Goal: Transaction & Acquisition: Purchase product/service

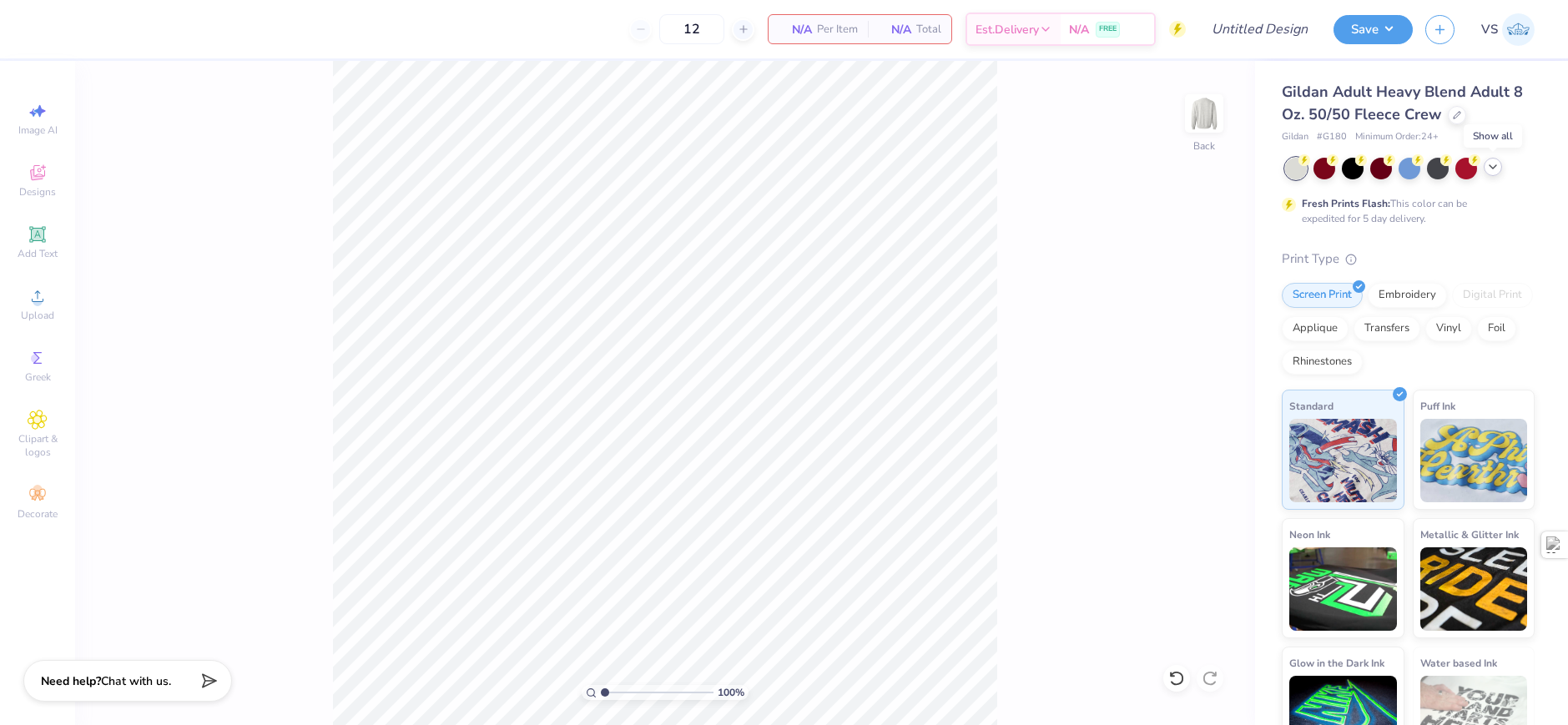
click at [1491, 171] on icon at bounding box center [1493, 167] width 13 height 13
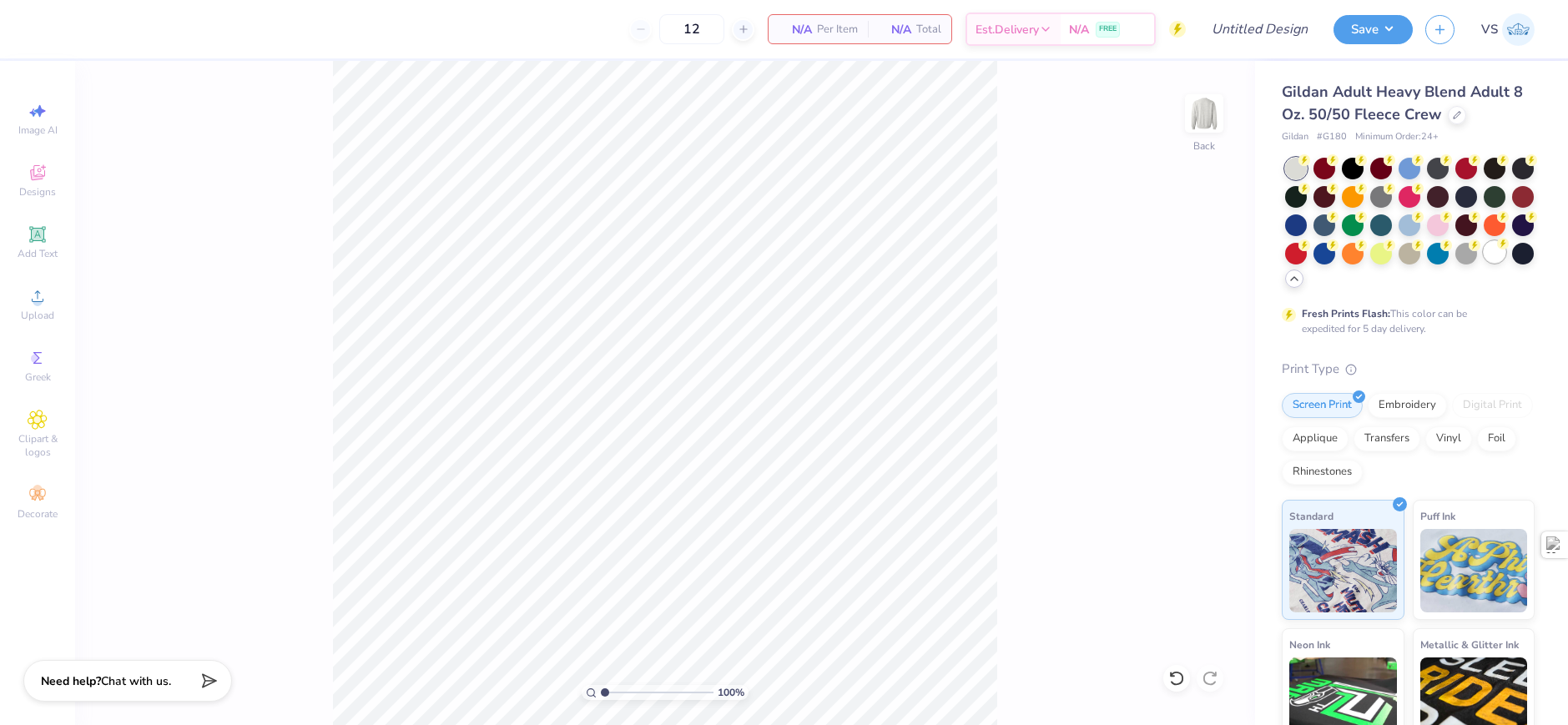
click at [1484, 263] on div at bounding box center [1495, 251] width 22 height 22
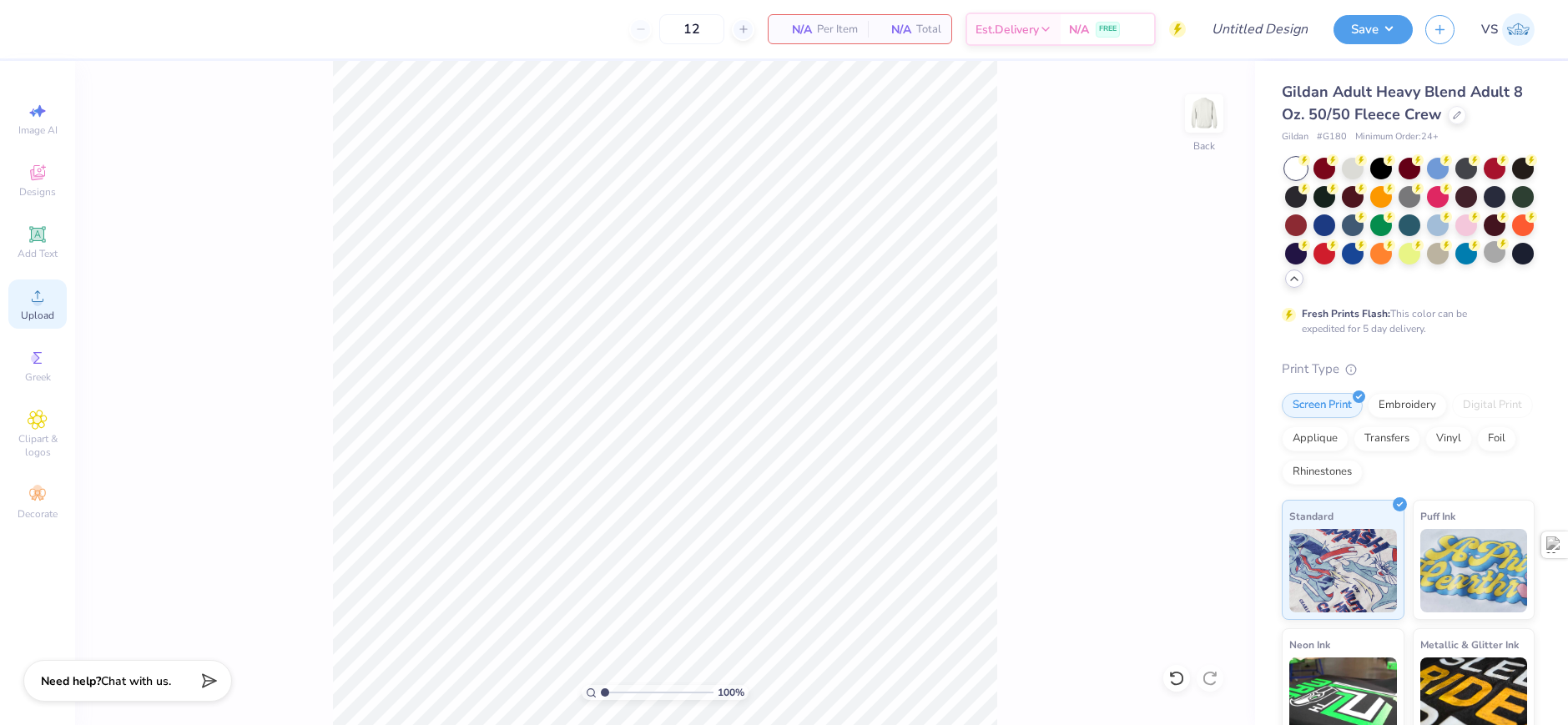
click at [54, 327] on div "Upload" at bounding box center [37, 304] width 58 height 49
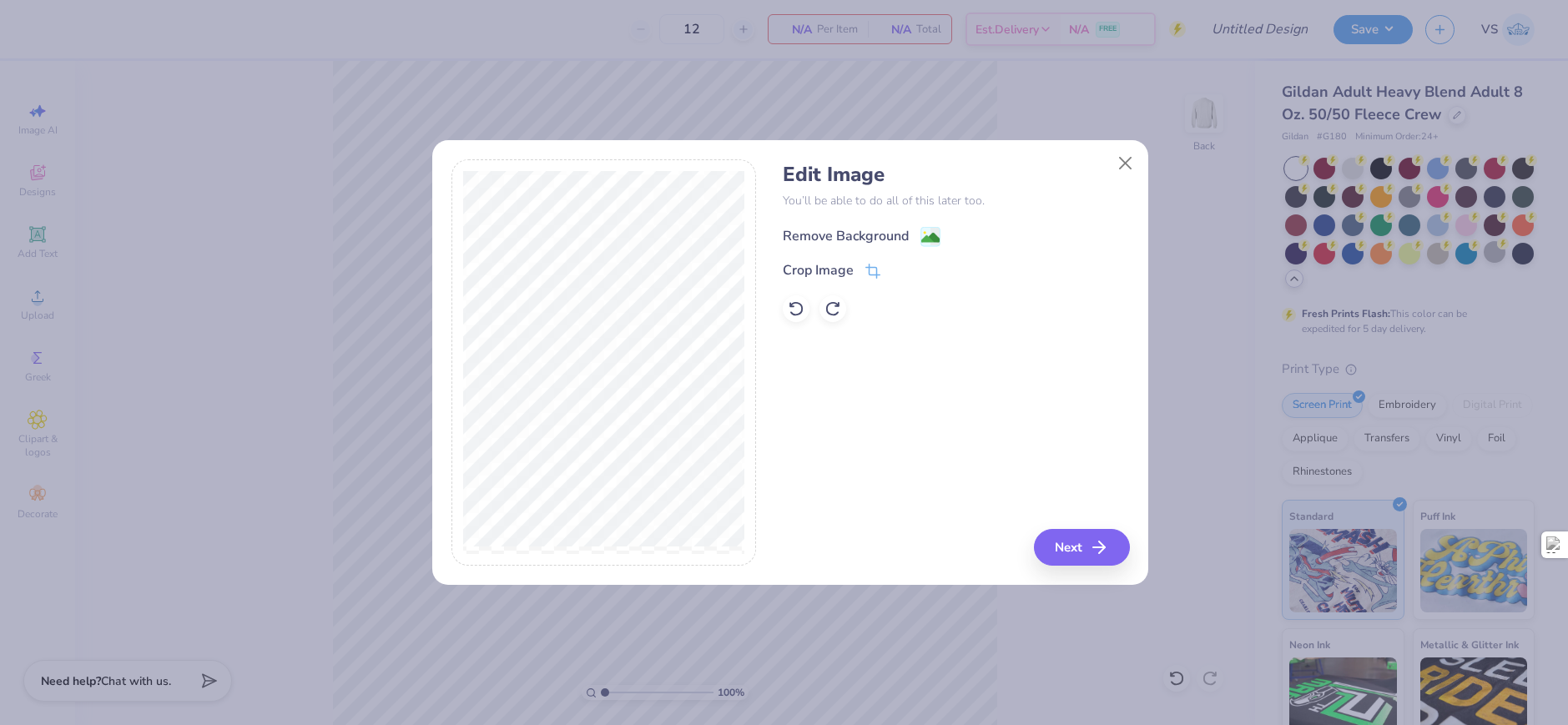
click at [889, 228] on div "Remove Background" at bounding box center [845, 235] width 126 height 20
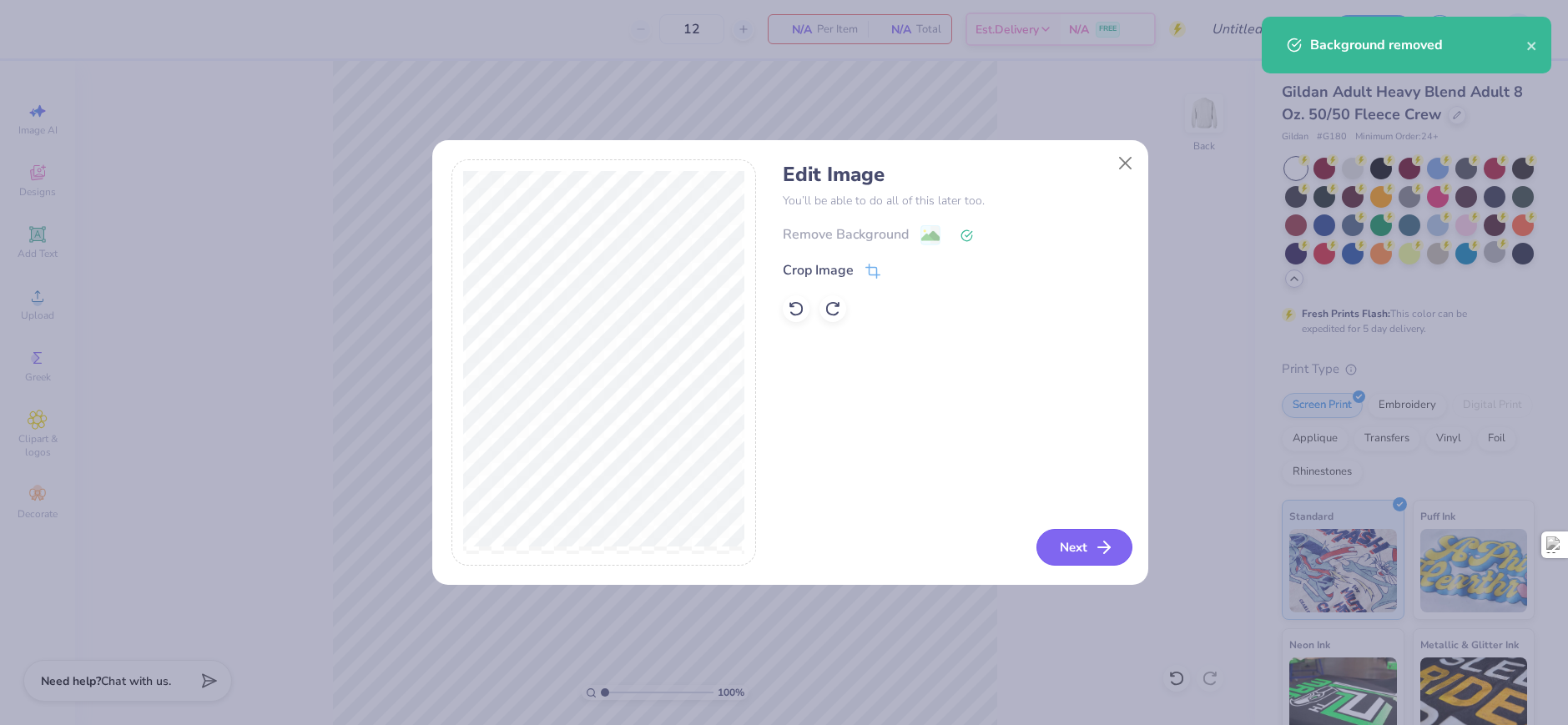
click at [1108, 554] on icon "button" at bounding box center [1104, 547] width 20 height 20
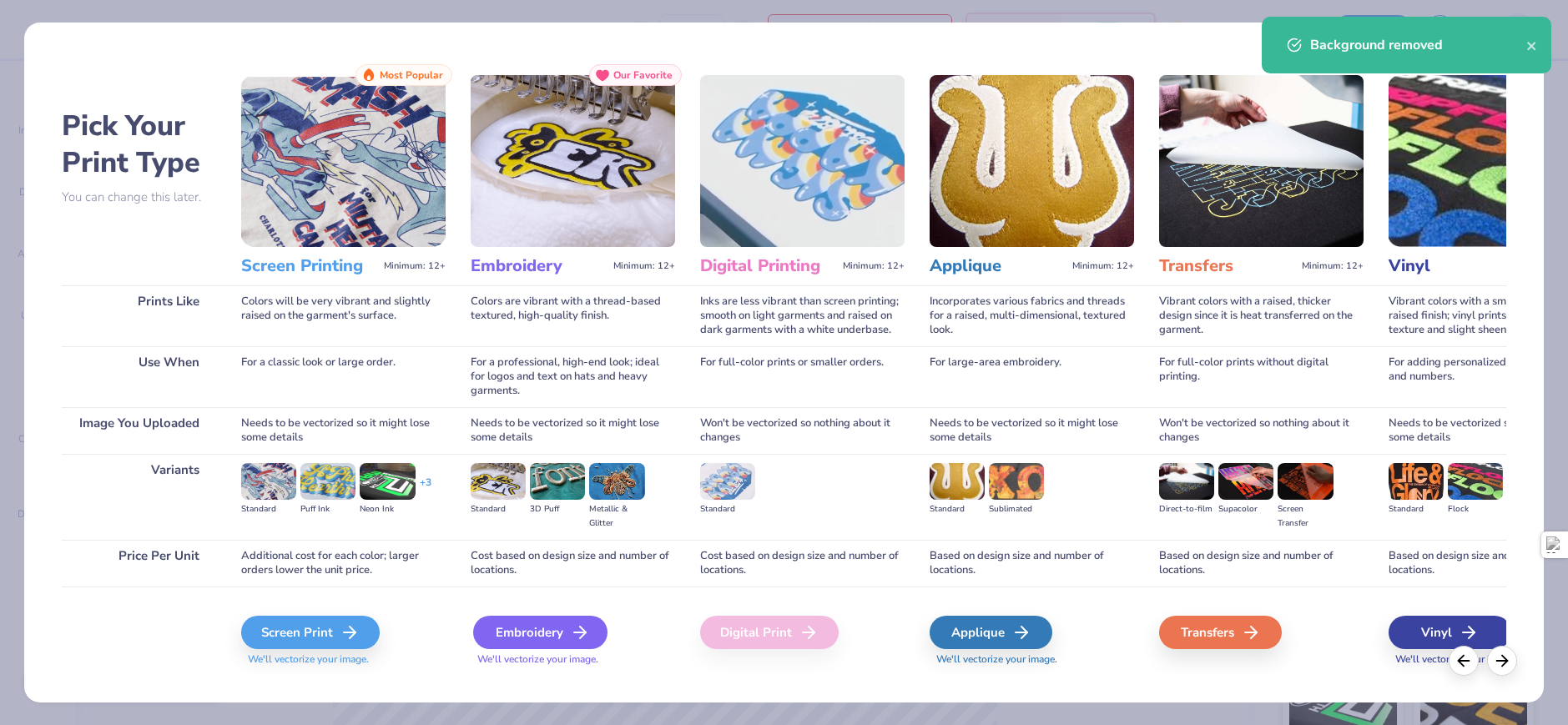
click at [533, 640] on div "Embroidery" at bounding box center [540, 632] width 134 height 34
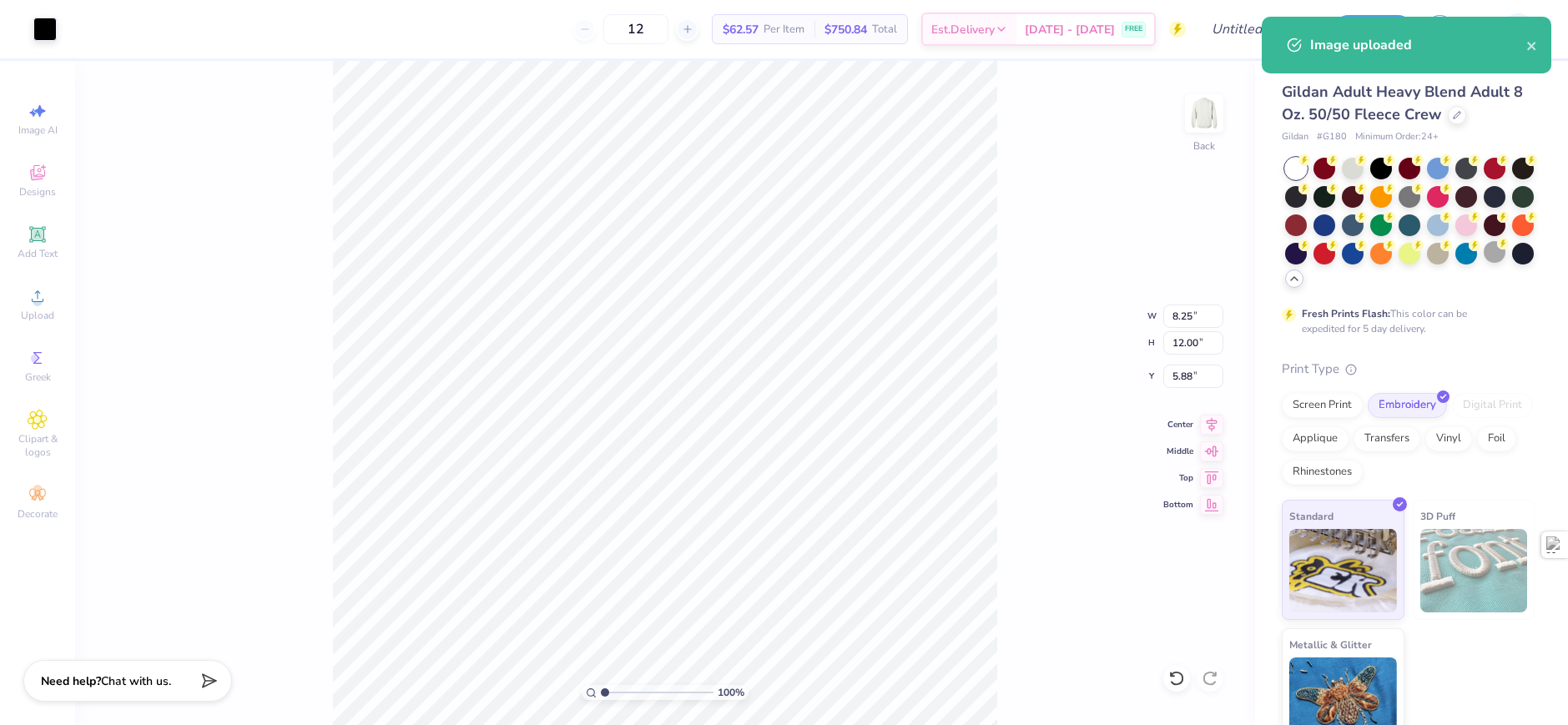
type input "1.77"
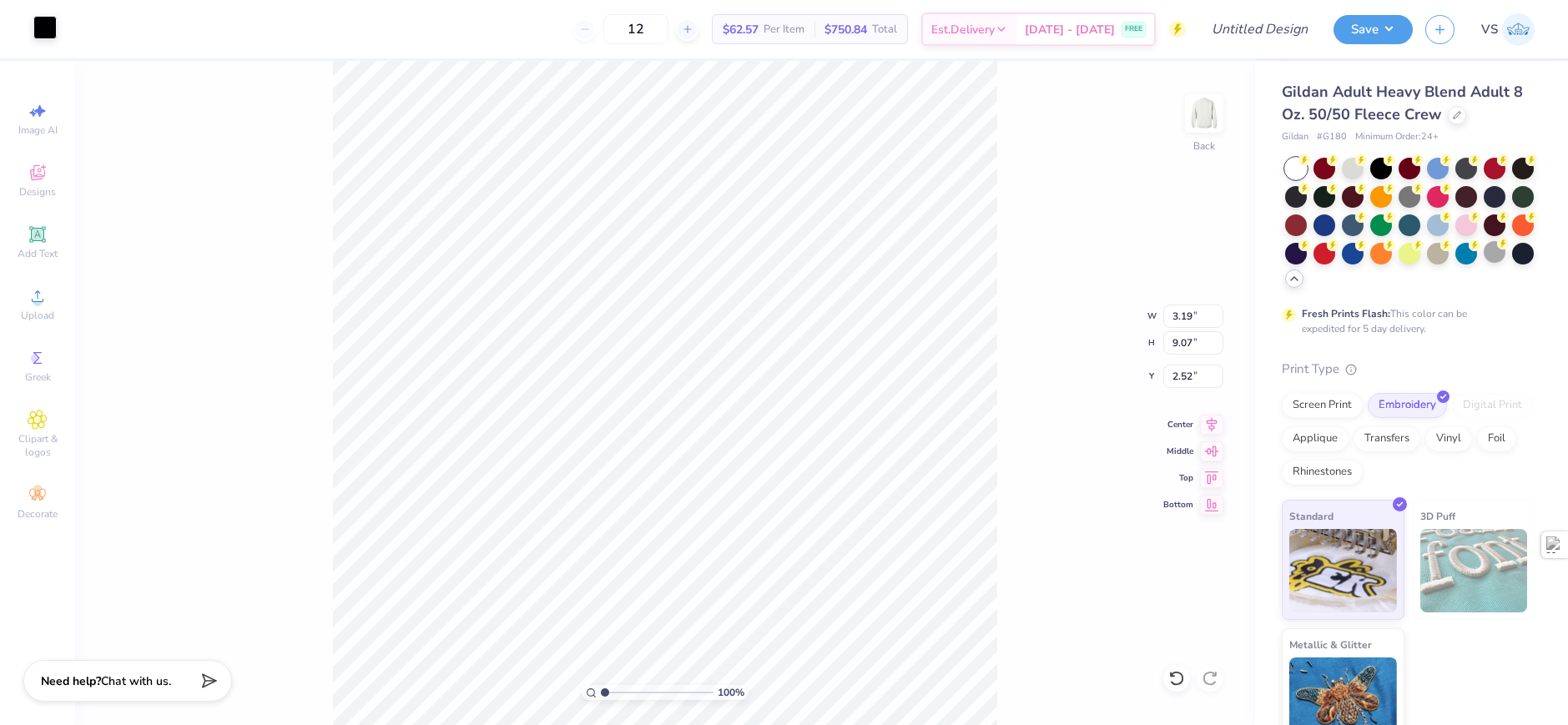
click at [49, 34] on div at bounding box center [45, 27] width 23 height 23
click at [42, 34] on div at bounding box center [45, 27] width 23 height 23
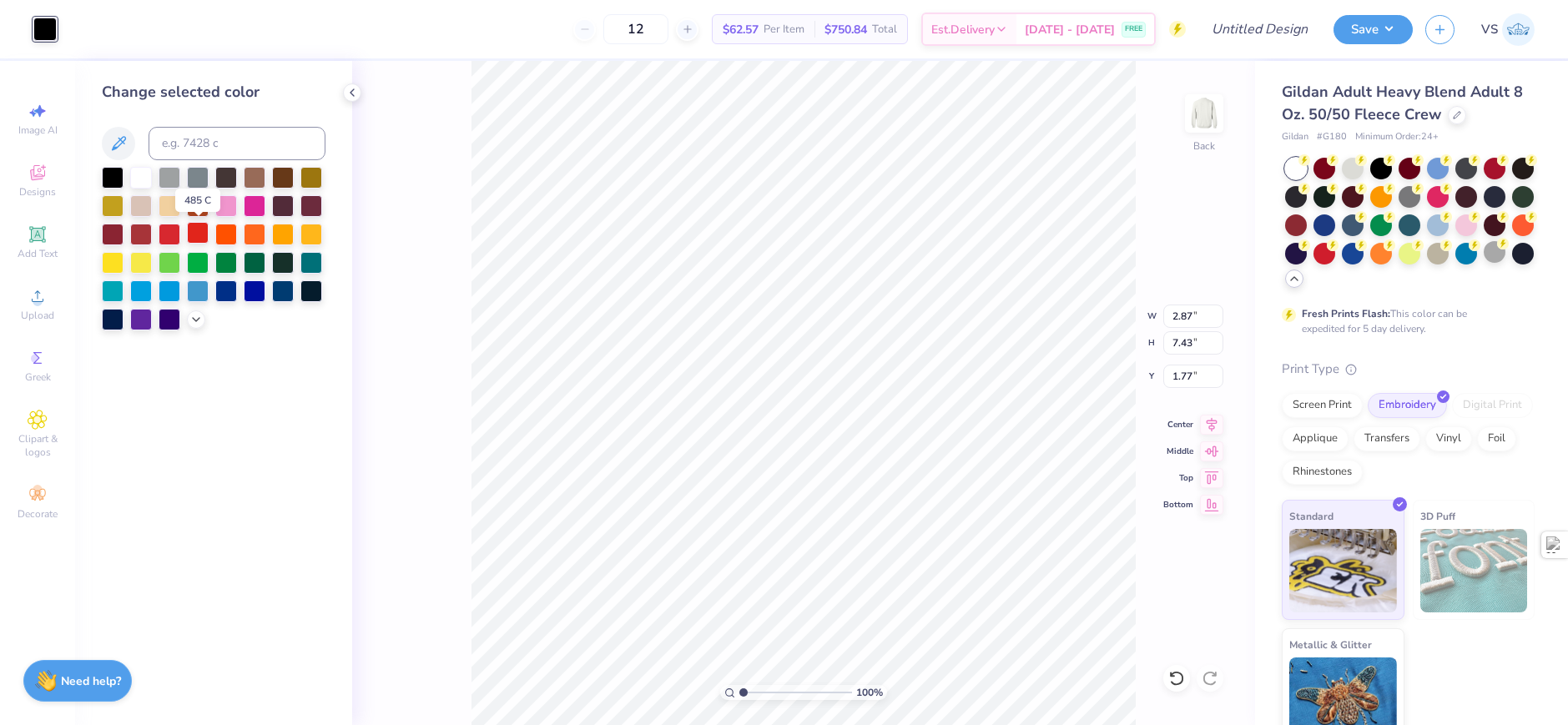
click at [202, 228] on div at bounding box center [198, 233] width 22 height 22
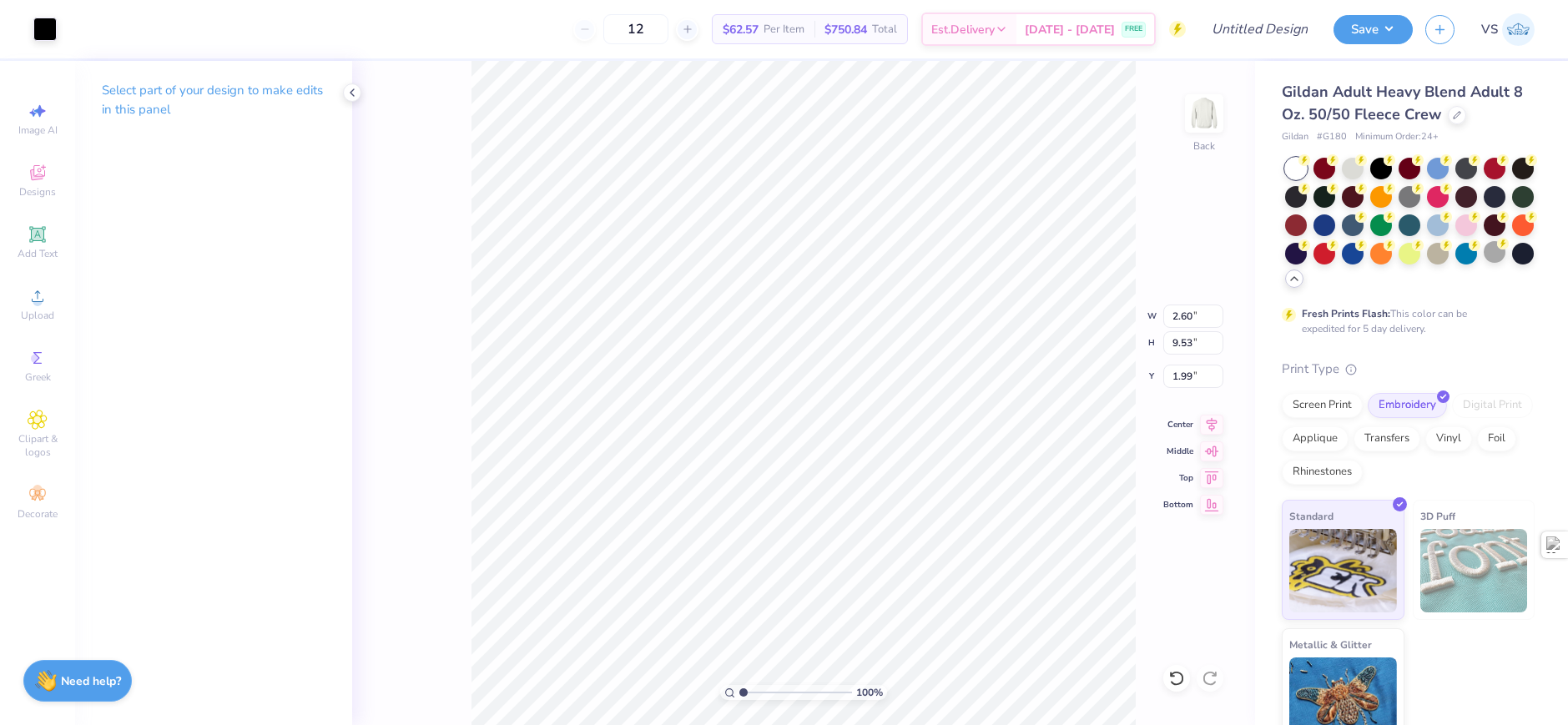
type input "2.40"
type input "4.84"
type input "8.93"
drag, startPoint x: 59, startPoint y: 40, endPoint x: 49, endPoint y: 34, distance: 11.7
click at [49, 34] on div "Art colors 12 $62.57 Per Item $750.84 Total Est. Delivery [DATE] - [DATE] FREE …" at bounding box center [784, 29] width 1568 height 58
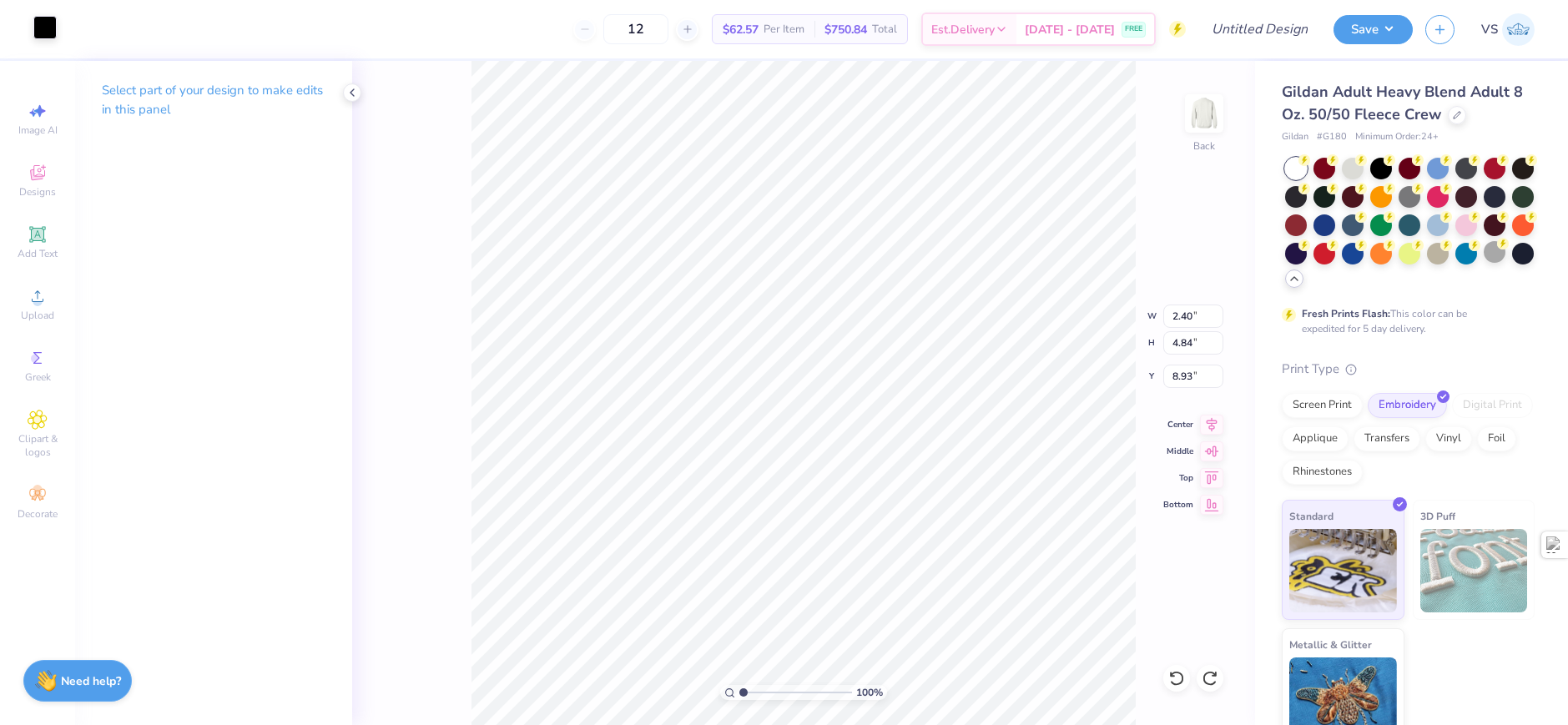
click at [49, 34] on div at bounding box center [45, 27] width 23 height 23
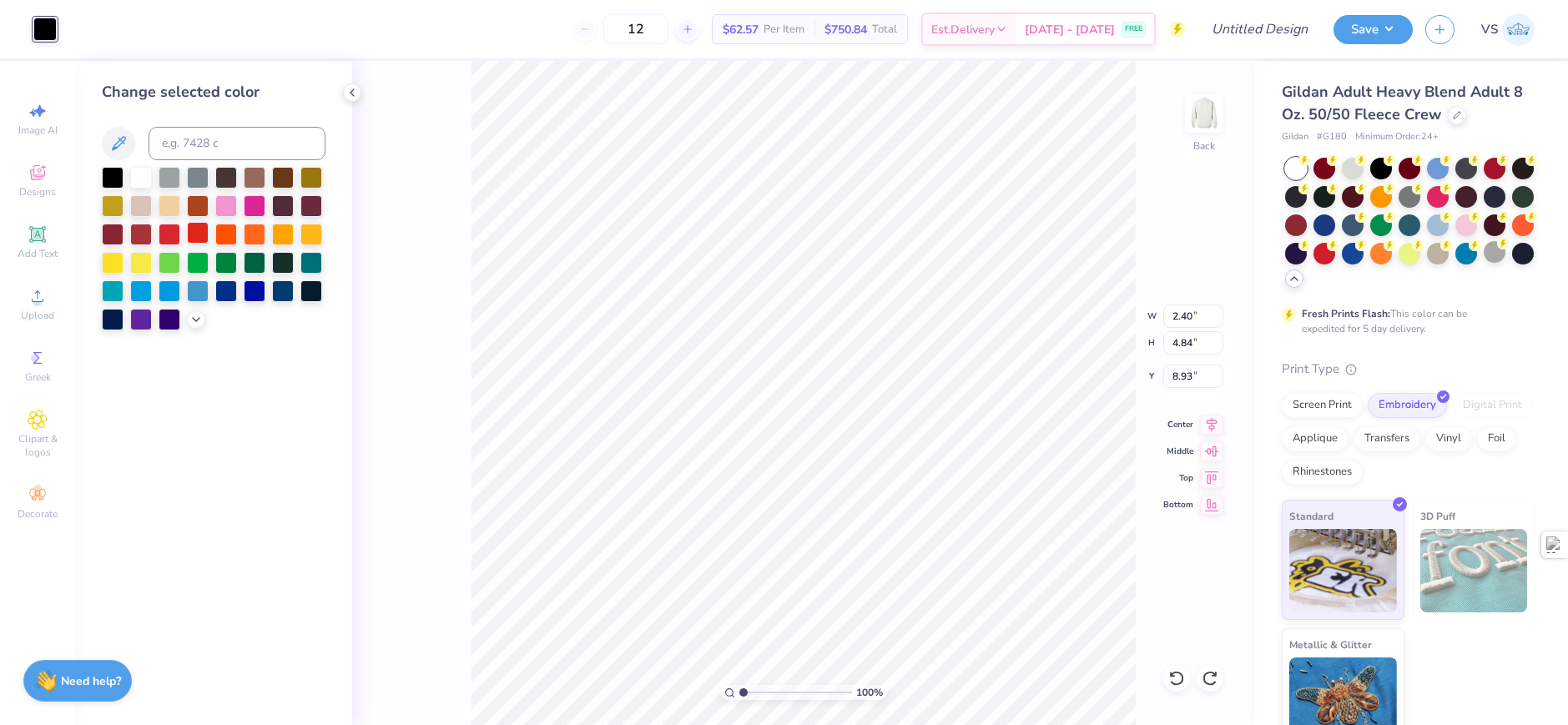
click at [191, 239] on div at bounding box center [198, 233] width 22 height 22
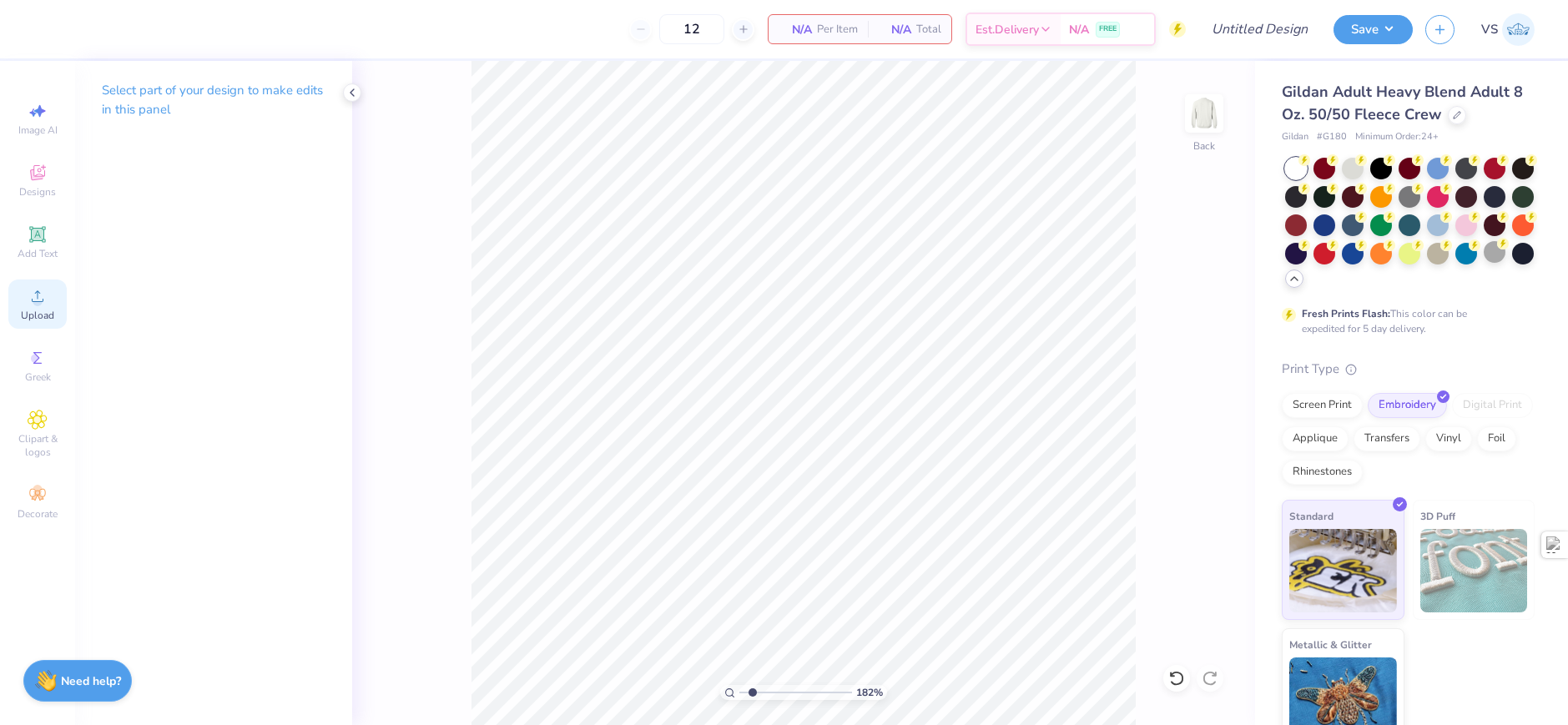
click at [62, 322] on div "Upload" at bounding box center [37, 304] width 58 height 49
click at [41, 321] on span "Upload" at bounding box center [38, 315] width 34 height 13
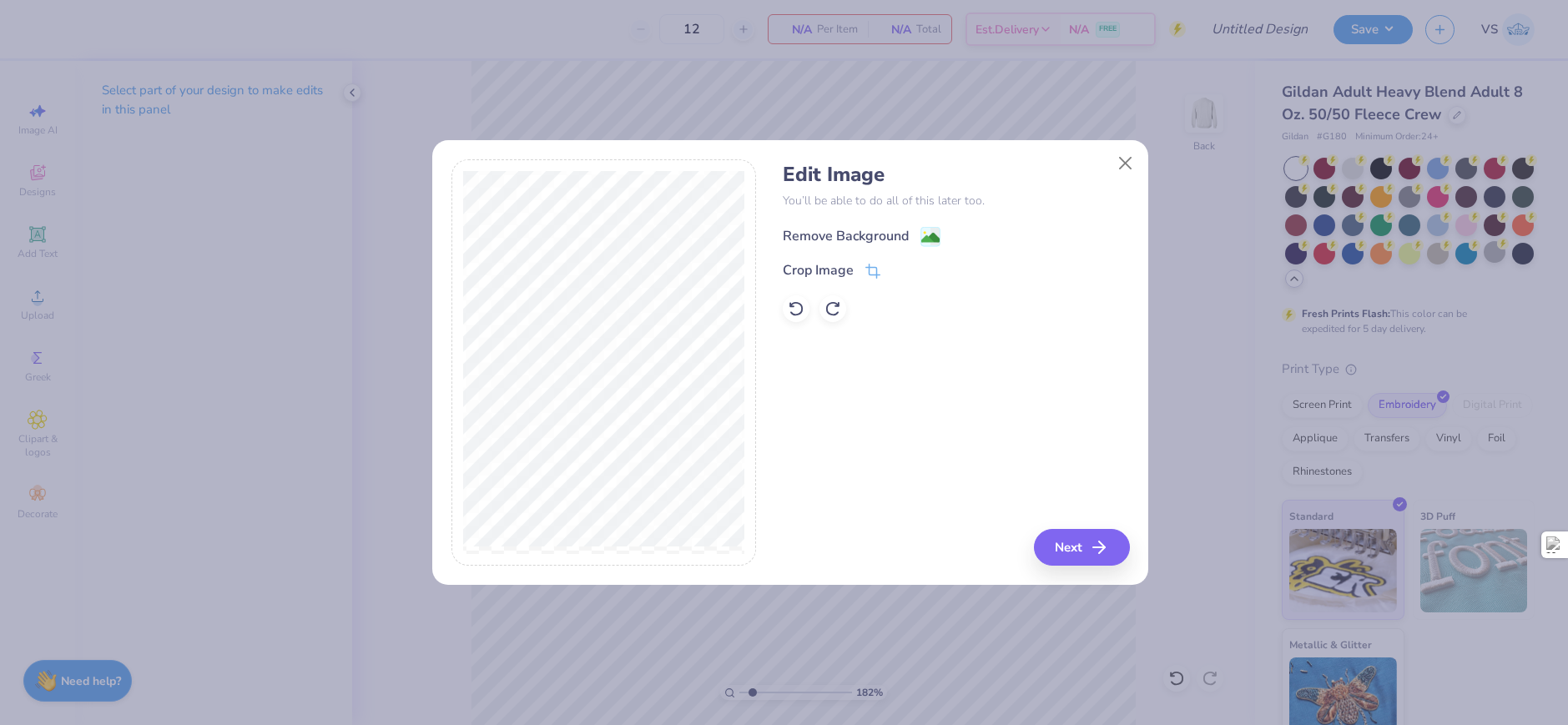
click at [903, 235] on div "Remove Background" at bounding box center [845, 235] width 126 height 20
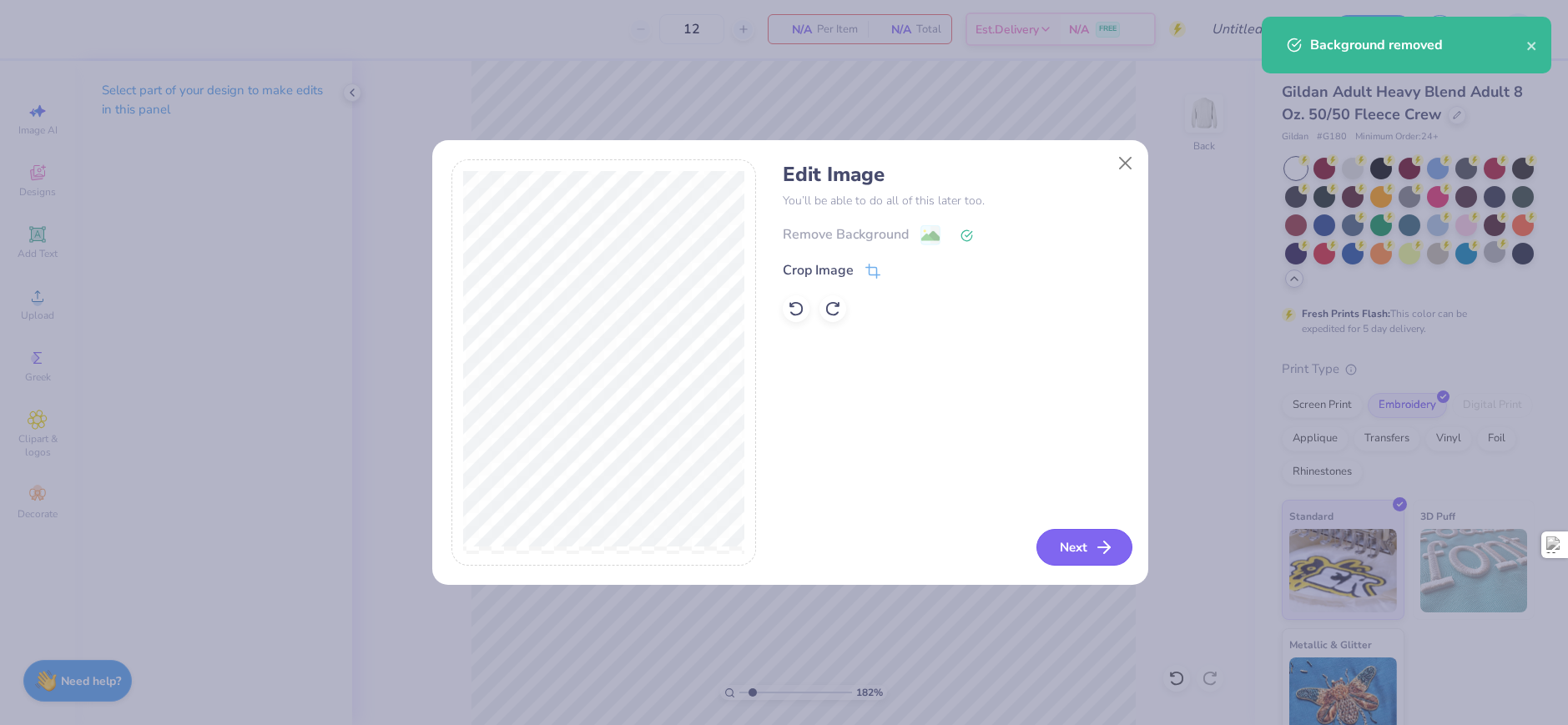
click at [1074, 549] on button "Next" at bounding box center [1084, 548] width 96 height 37
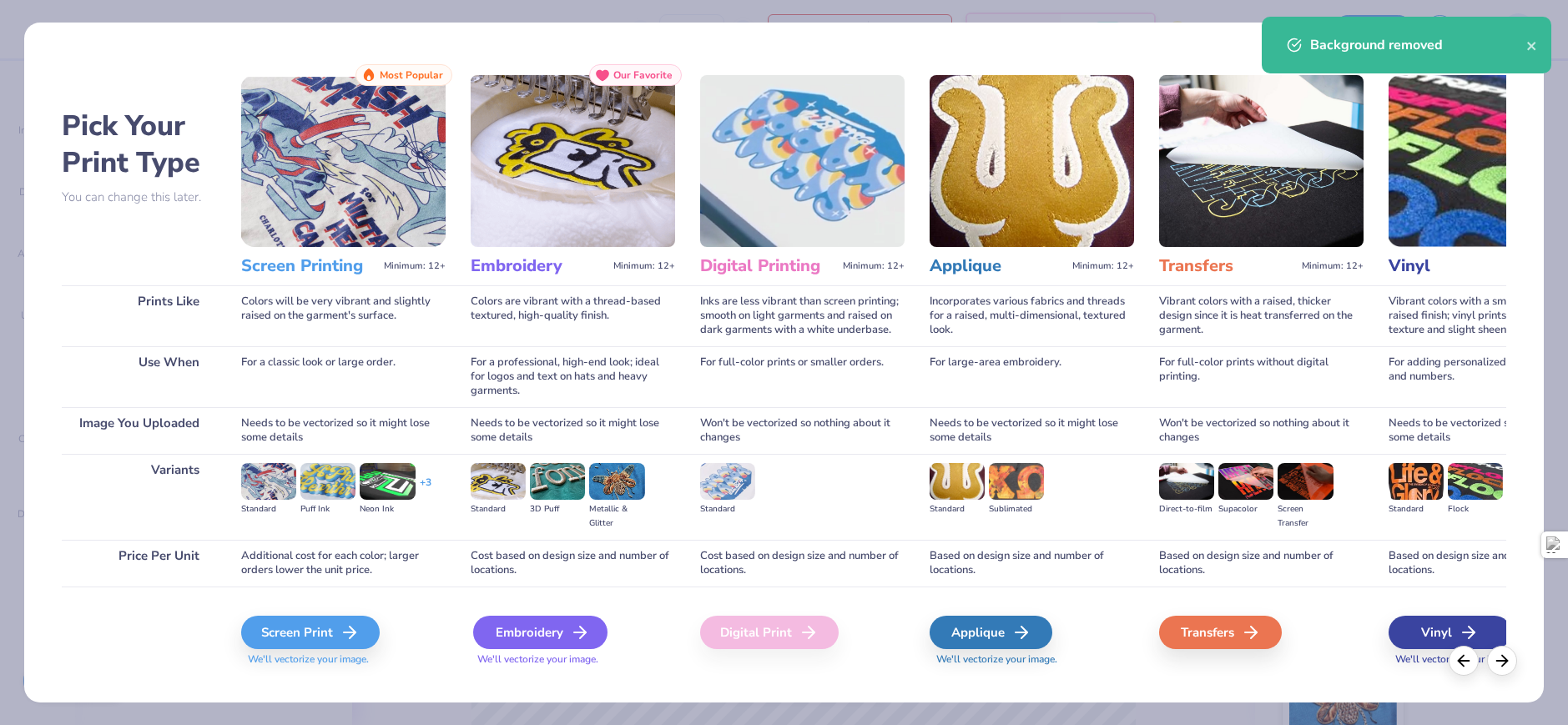
click at [533, 632] on div "Embroidery" at bounding box center [540, 632] width 134 height 34
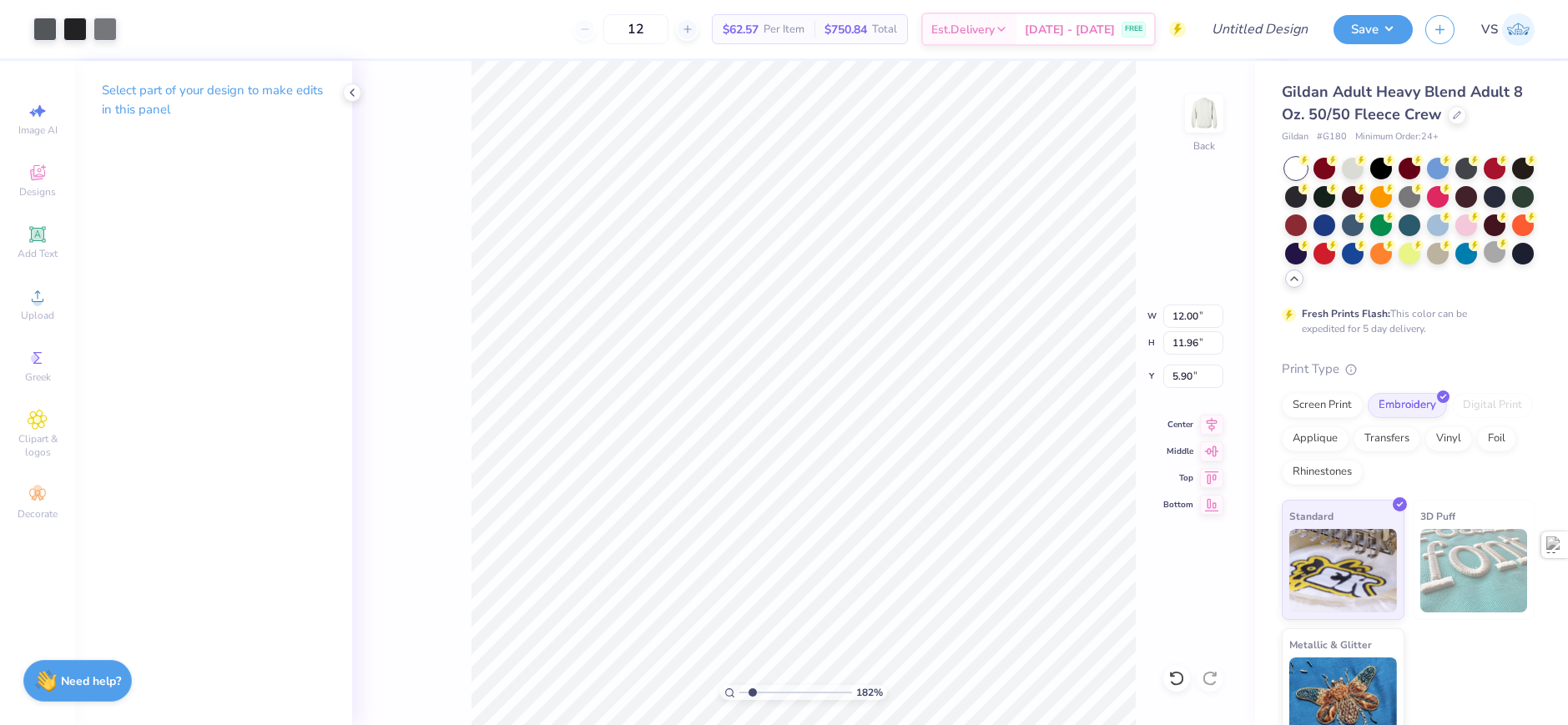
type input "1.82266588284093"
type input "6.93"
type input "6.91"
type input "1.82266588284093"
type input "10.20"
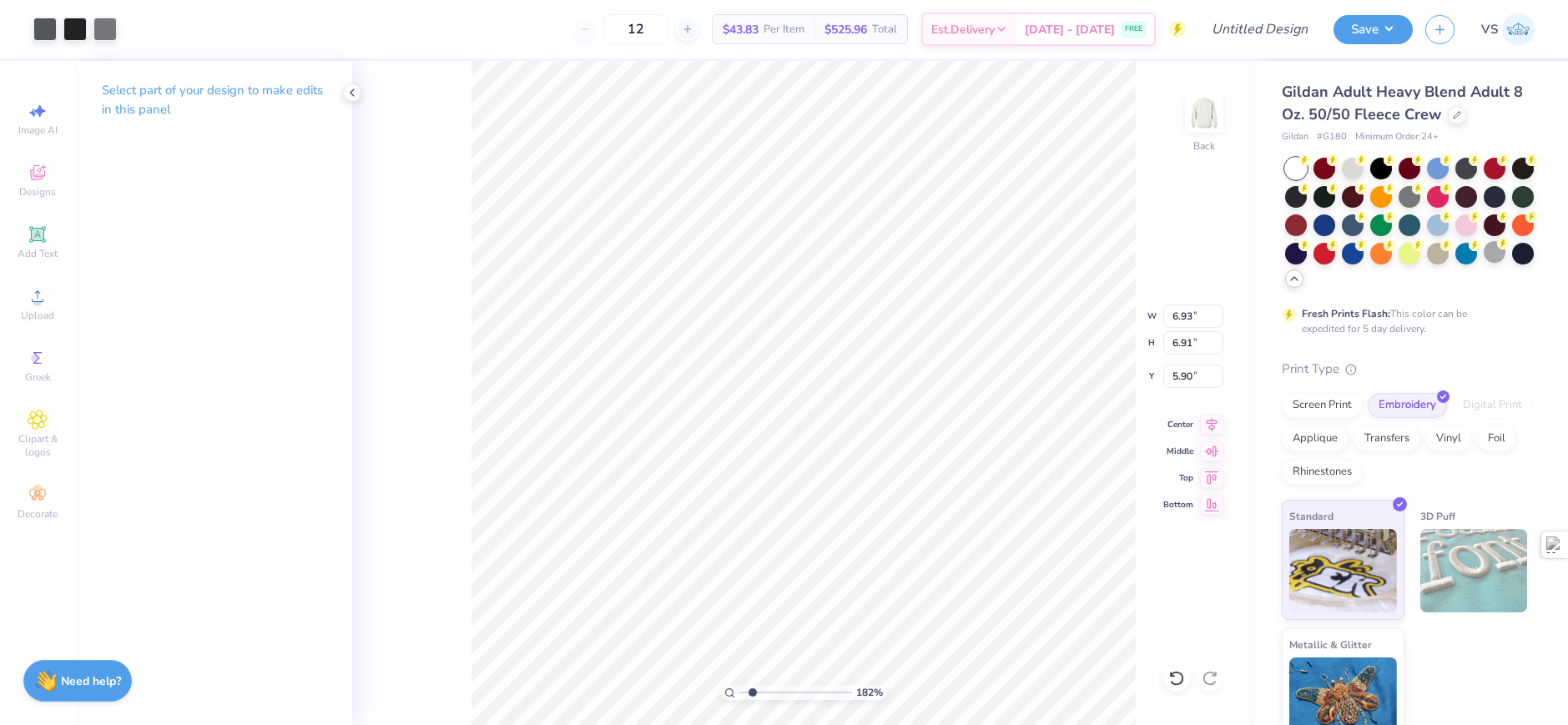
type input "10.16"
type input "1.82266588284093"
type input "4.93"
type input "1.82266588284093"
type input "3.17"
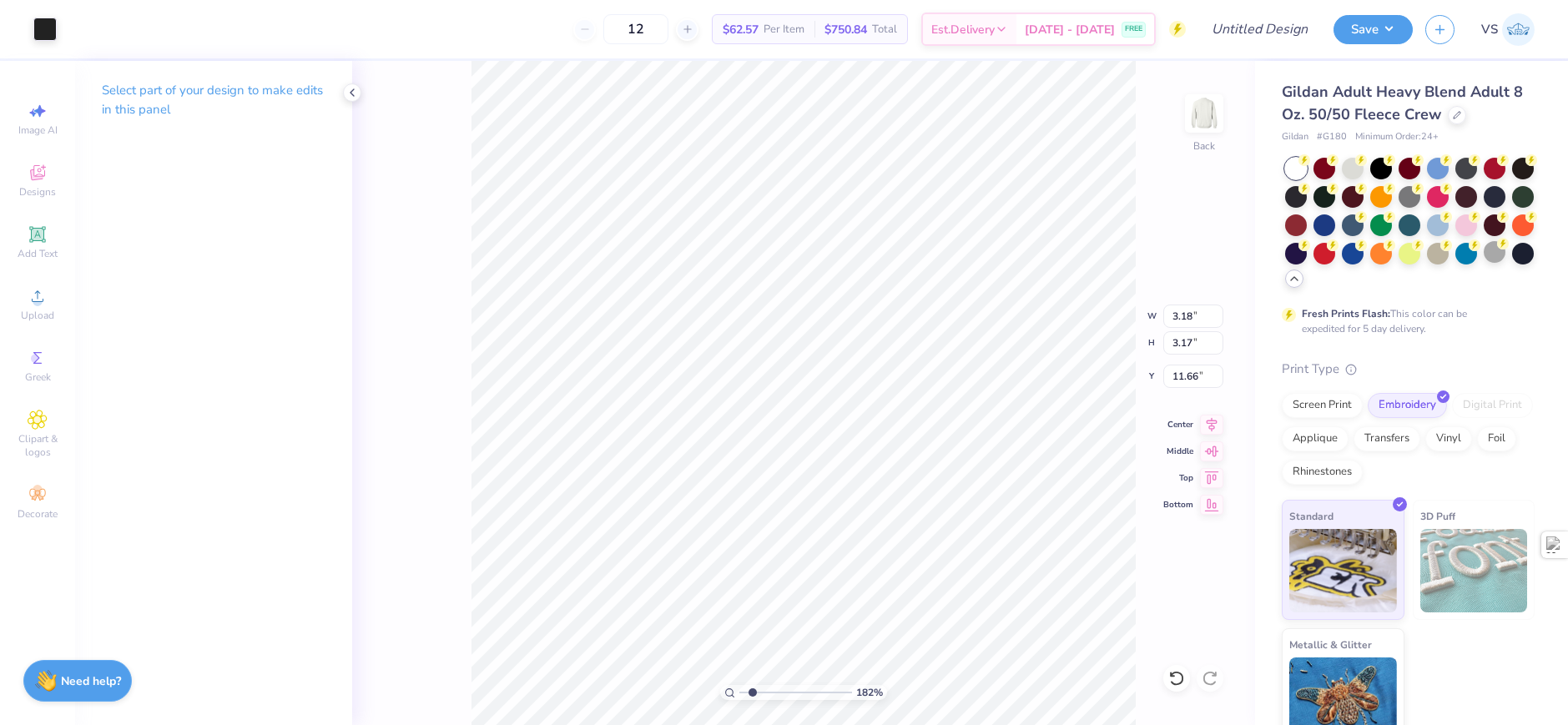
type input "1.82266588284093"
type input "2.22"
type input "1.82266588284093"
type input "3.17"
type input "1.82266588284093"
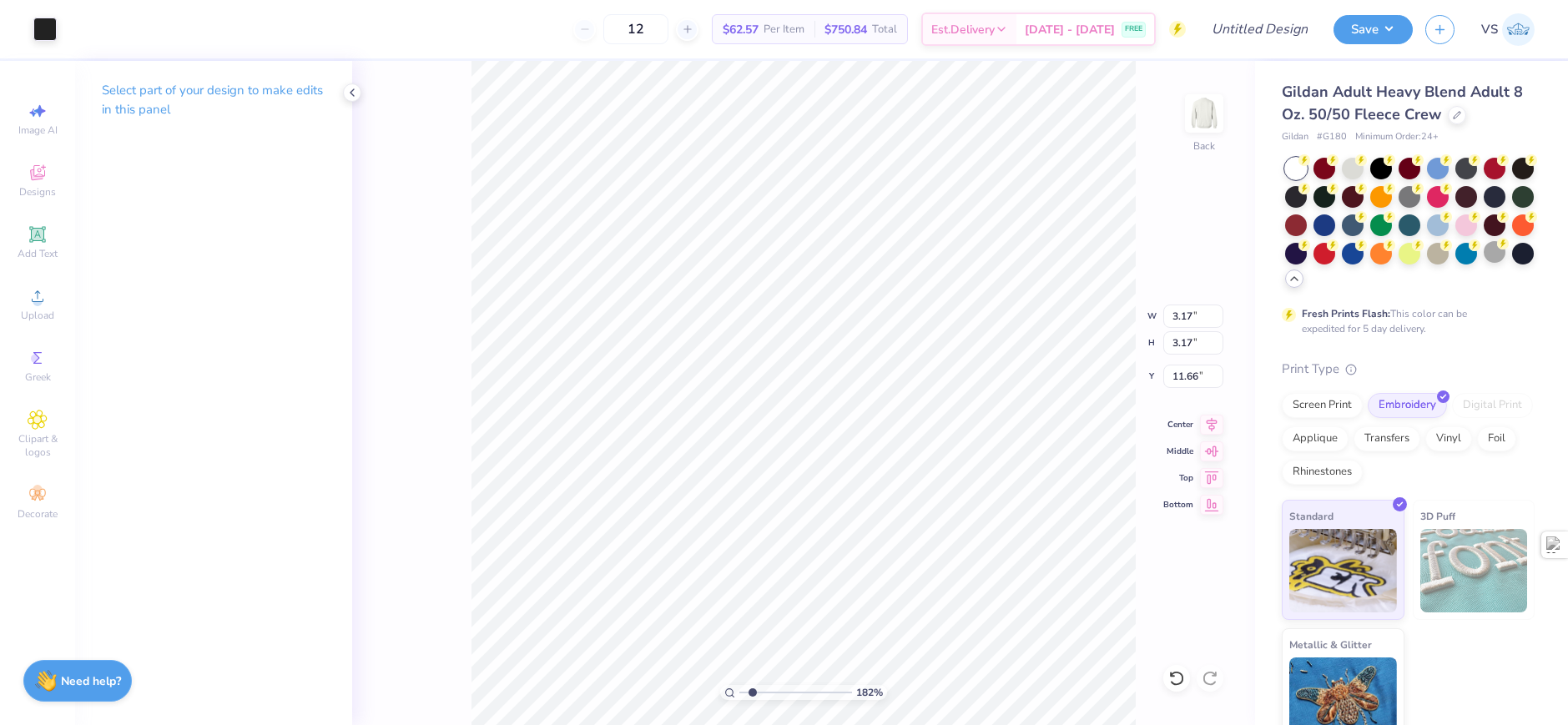
type input "2.24"
type input "1.94"
type input "6.13"
type input "1.82266588284093"
type input "3.17"
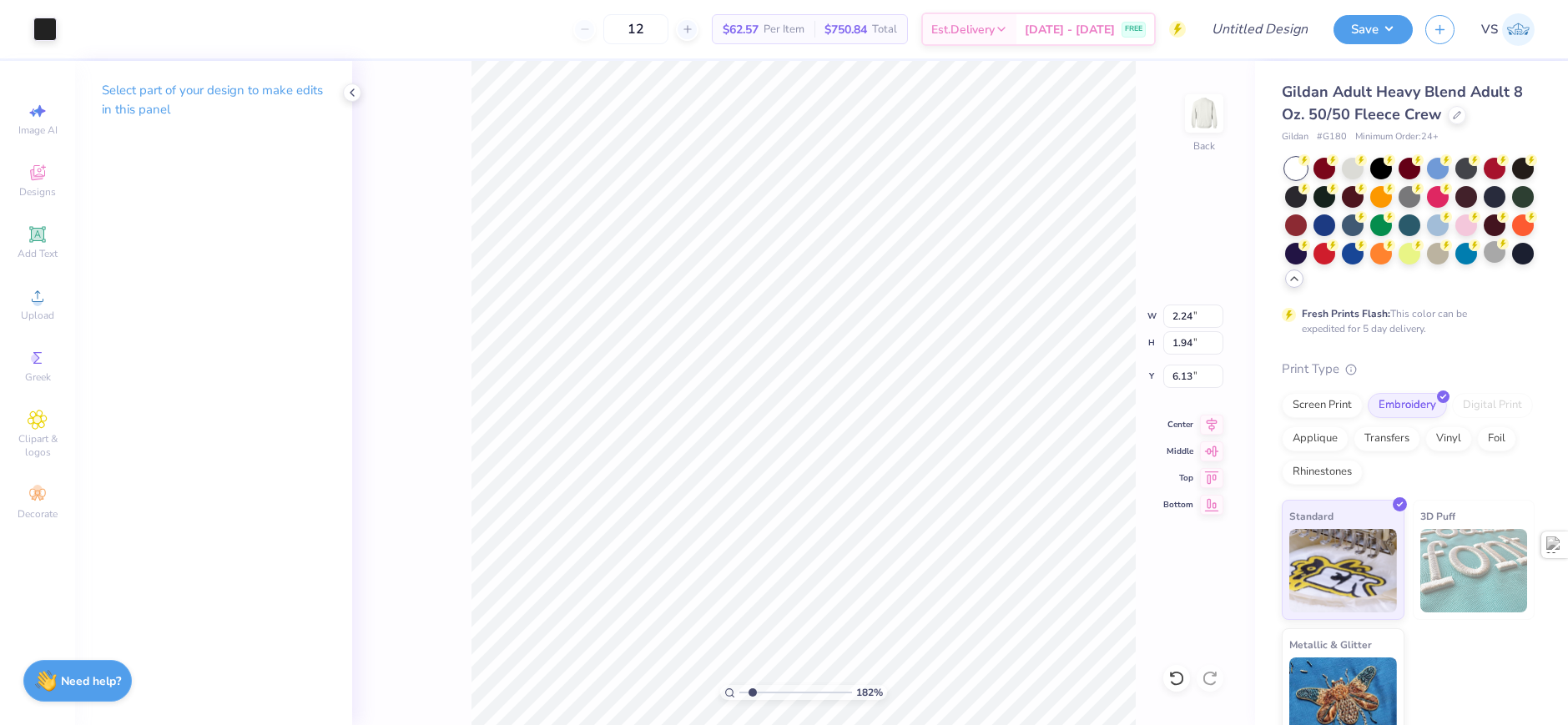
type input "2.23"
click at [73, 34] on div at bounding box center [75, 27] width 23 height 23
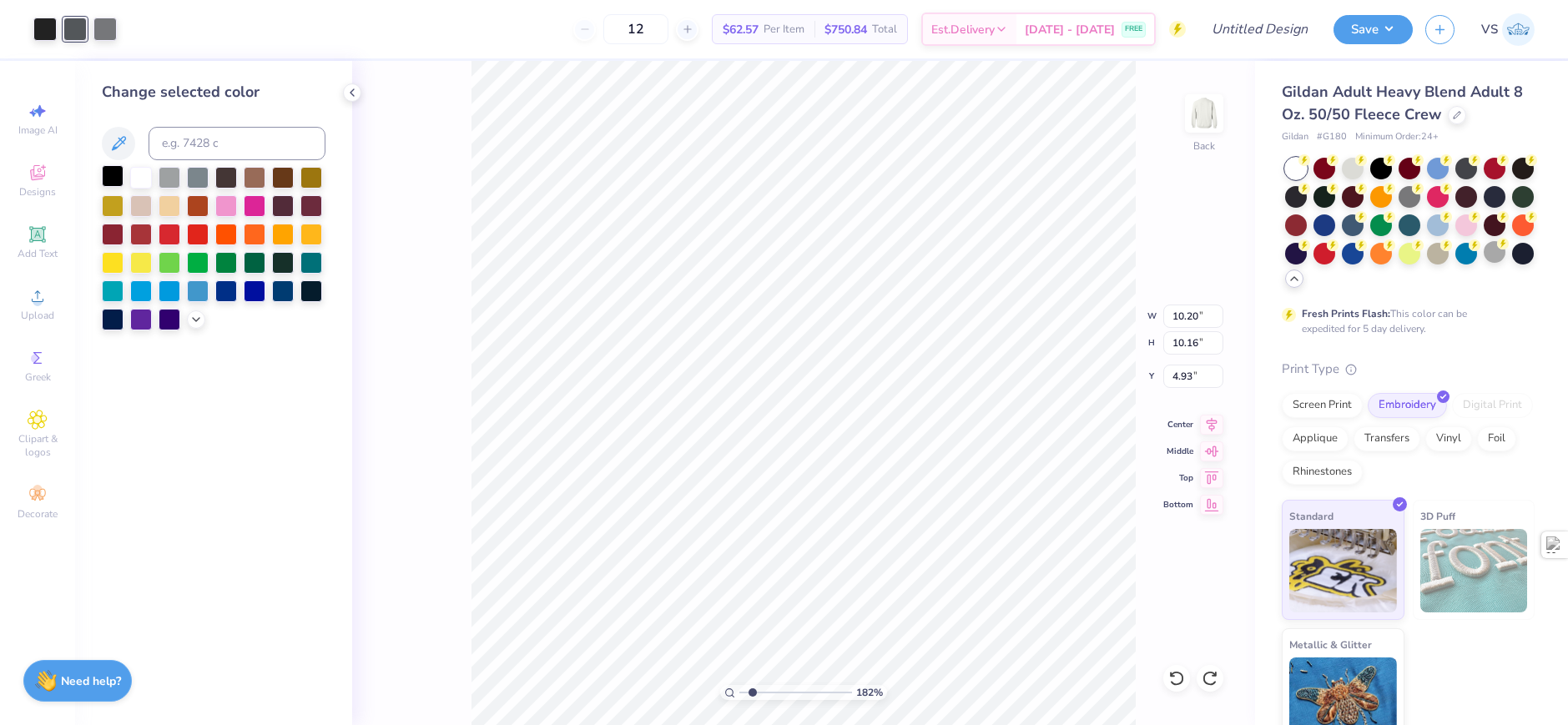
click at [114, 176] on div at bounding box center [112, 176] width 22 height 22
click at [113, 20] on div at bounding box center [105, 27] width 23 height 23
click at [113, 171] on div at bounding box center [112, 177] width 22 height 22
click at [101, 29] on div at bounding box center [105, 27] width 23 height 23
click at [116, 176] on div at bounding box center [112, 176] width 22 height 22
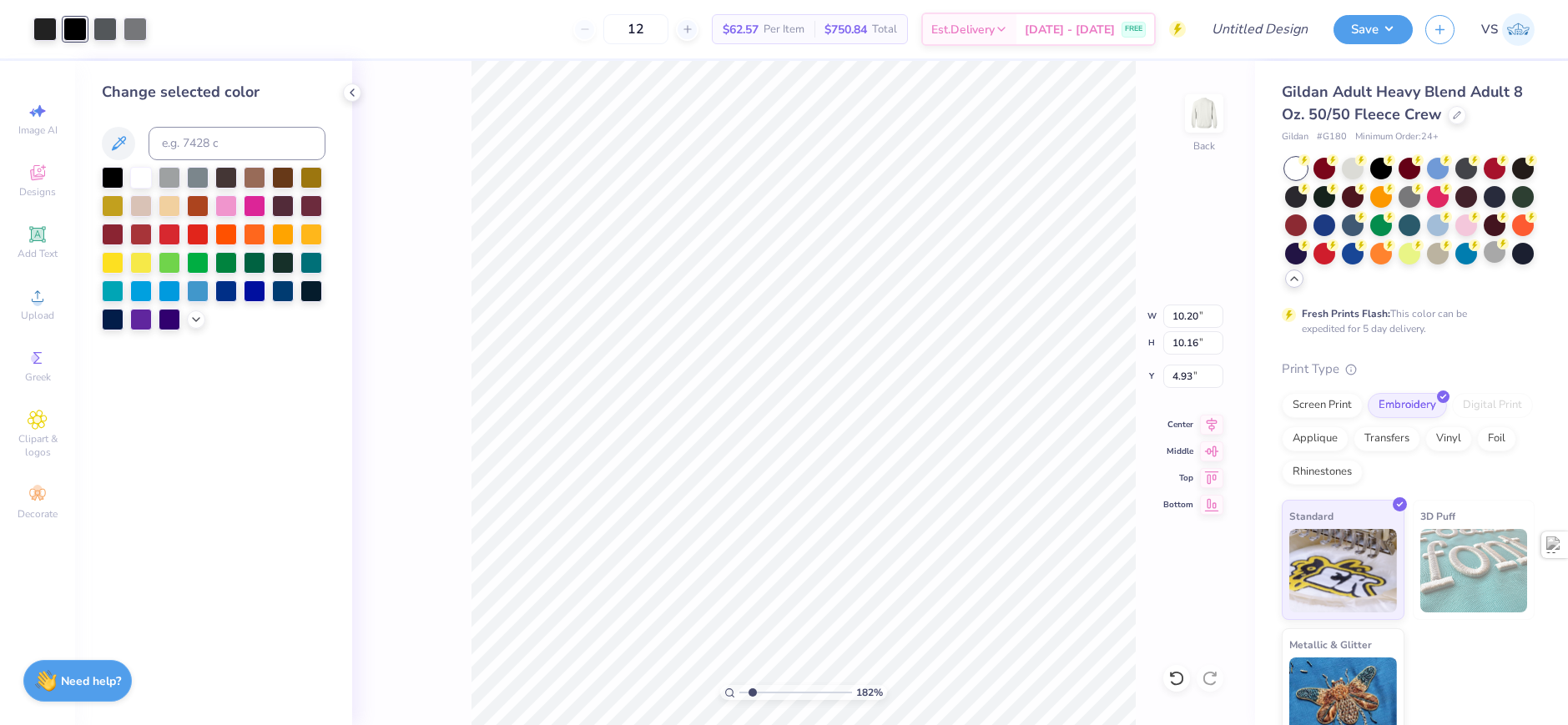
click at [442, 66] on div "182 % Back W 10.20 10.20 " H 10.16 10.16 " Y 4.93 4.93 " Center Middle Top Bott…" at bounding box center [804, 392] width 904 height 664
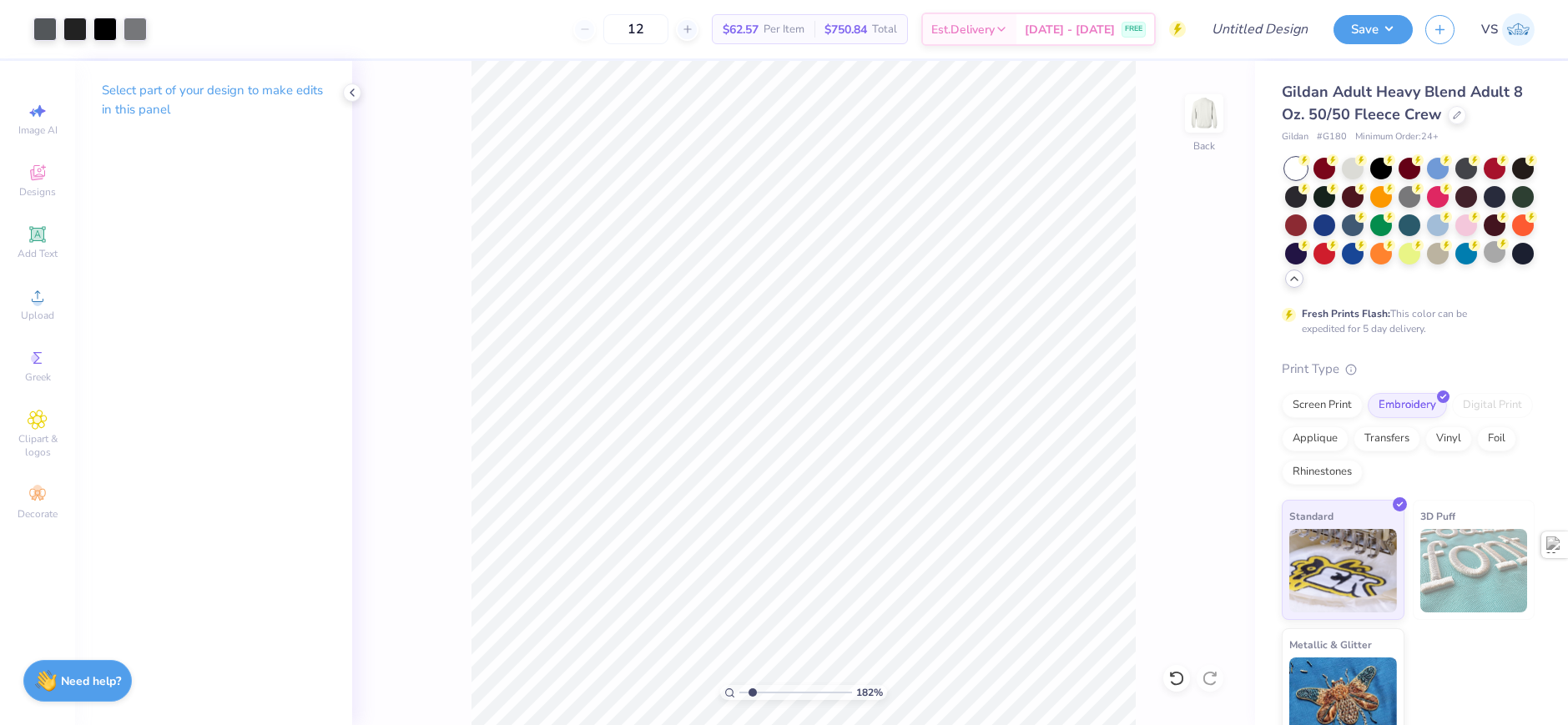
click at [61, 37] on div at bounding box center [90, 29] width 114 height 23
click at [47, 32] on div at bounding box center [45, 27] width 23 height 23
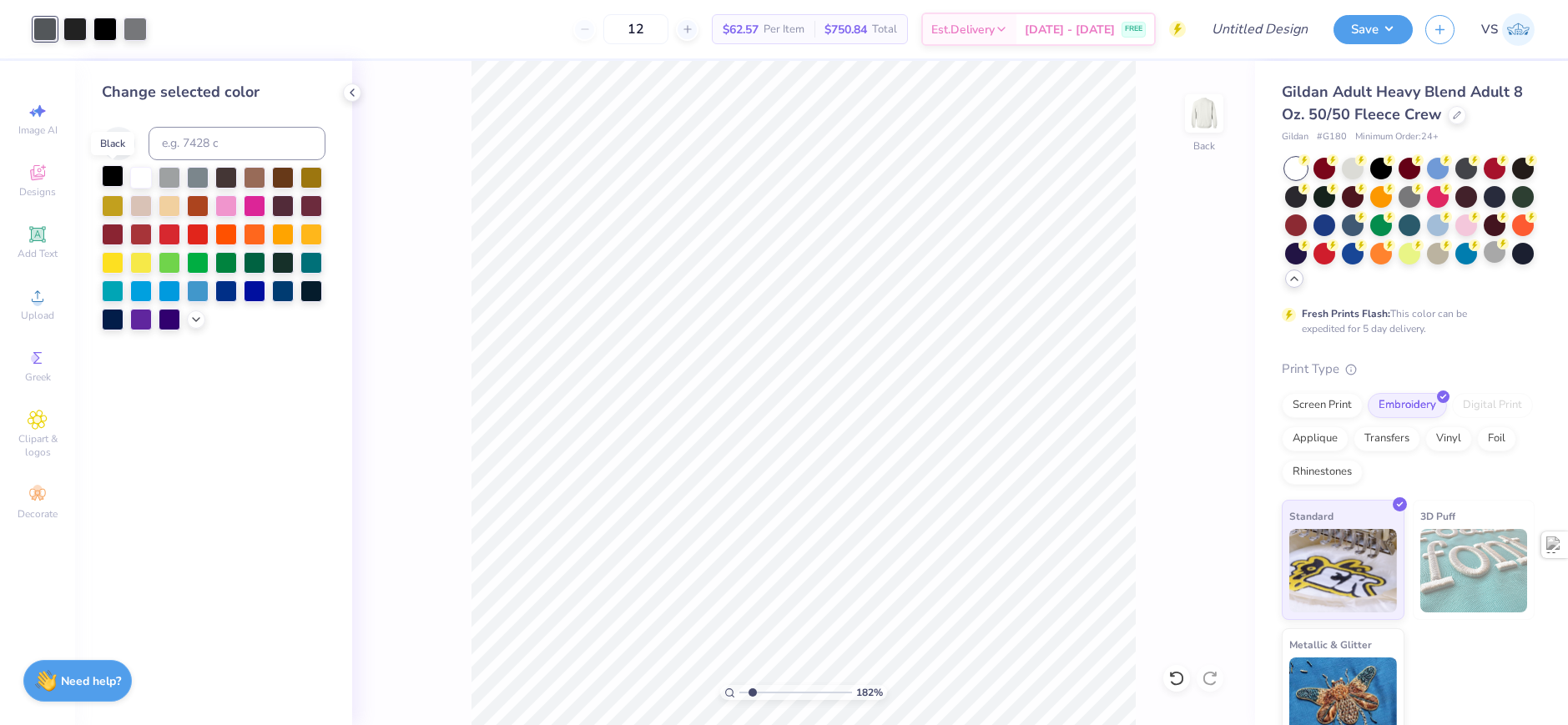
click at [113, 180] on div at bounding box center [112, 176] width 22 height 22
click at [74, 23] on div at bounding box center [75, 27] width 23 height 23
click at [116, 170] on div at bounding box center [112, 176] width 22 height 22
click at [82, 26] on div at bounding box center [75, 27] width 23 height 23
click at [109, 178] on div at bounding box center [112, 176] width 22 height 22
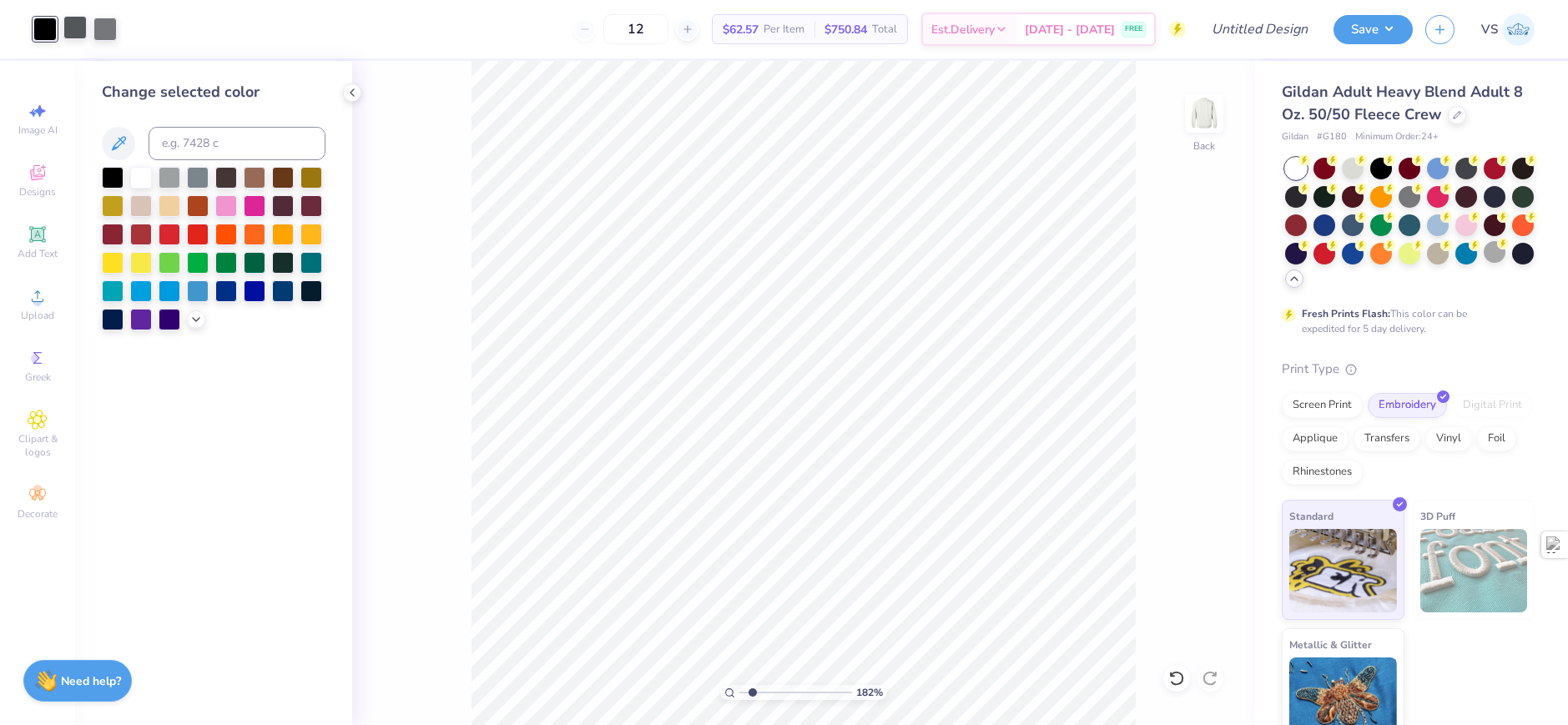
click at [80, 31] on div at bounding box center [75, 27] width 23 height 23
click at [116, 174] on div at bounding box center [112, 176] width 22 height 22
click at [109, 34] on div at bounding box center [105, 27] width 23 height 23
click at [116, 177] on div at bounding box center [112, 176] width 22 height 22
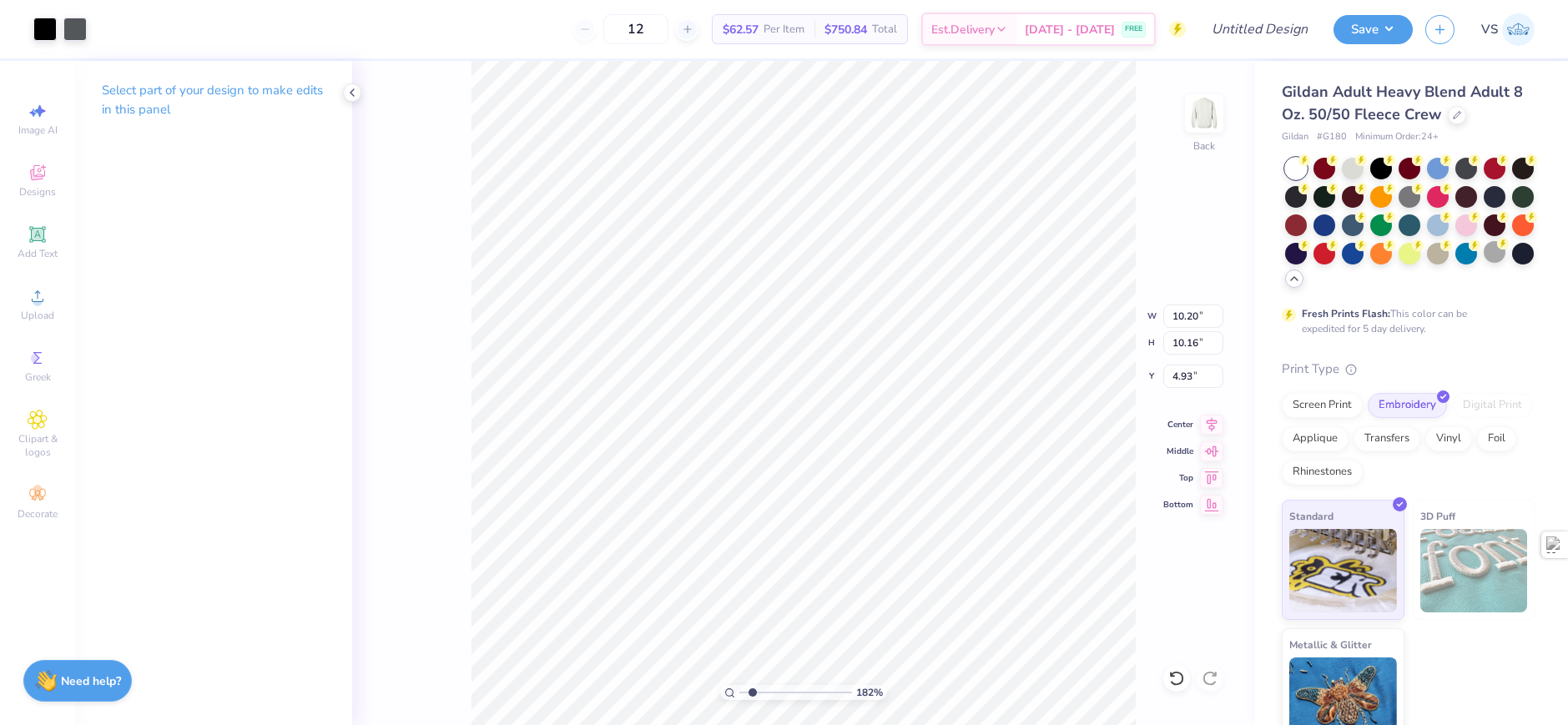
click at [393, 167] on div "182 % Back W 10.20 10.20 " H 10.16 10.16 " Y 4.93 4.93 " Center Middle Top Bott…" at bounding box center [804, 392] width 904 height 664
click at [75, 32] on div at bounding box center [75, 27] width 23 height 23
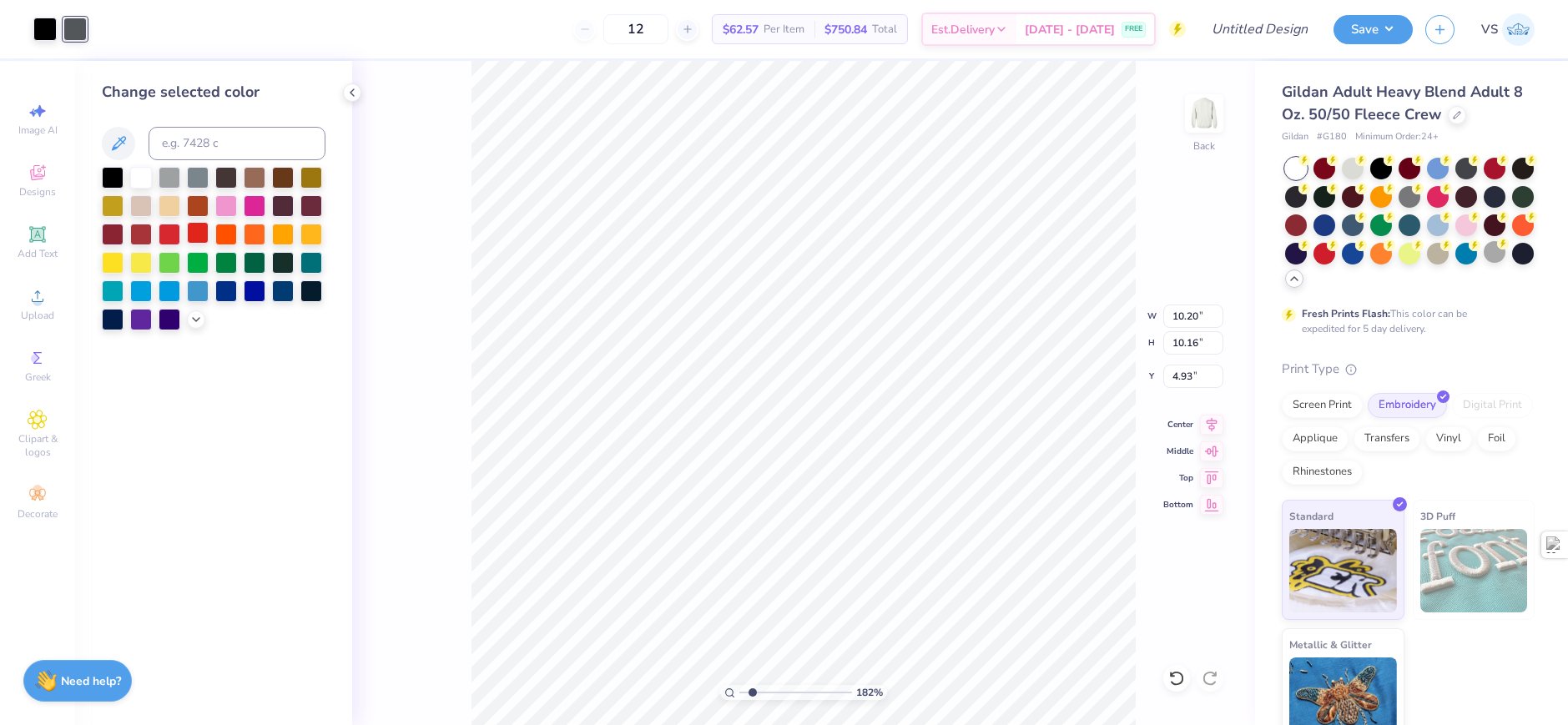
click at [201, 234] on div at bounding box center [198, 233] width 22 height 22
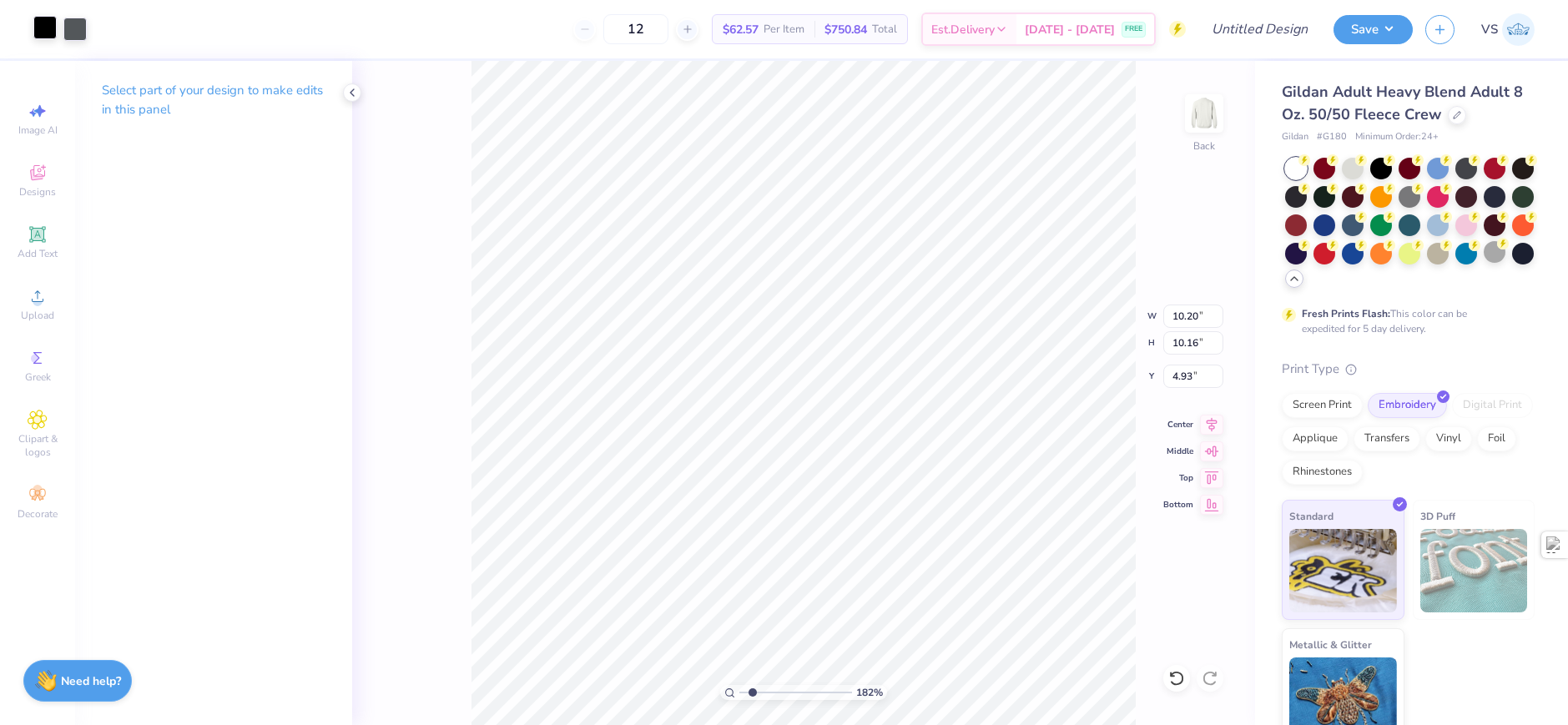
click at [49, 34] on div at bounding box center [45, 27] width 23 height 23
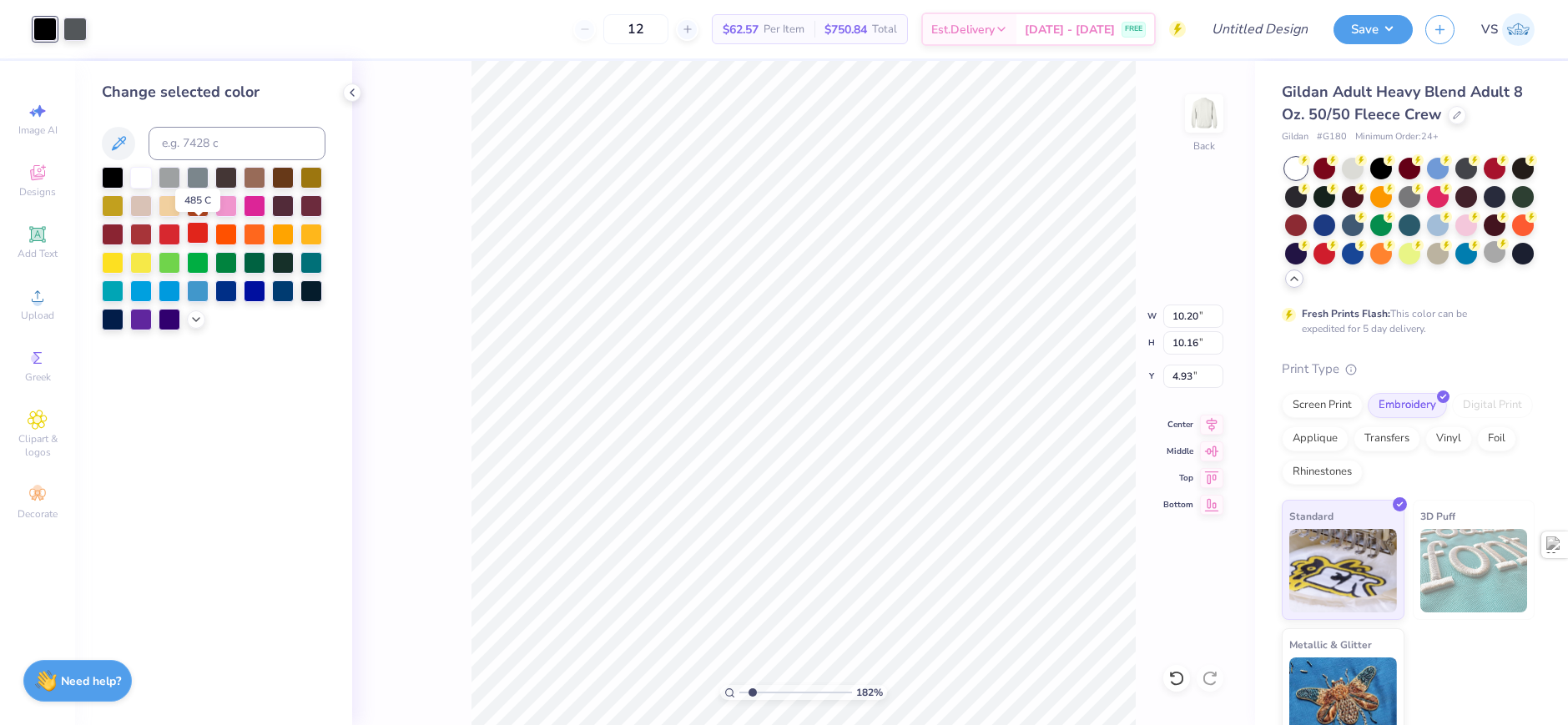
click at [192, 228] on div at bounding box center [198, 233] width 22 height 22
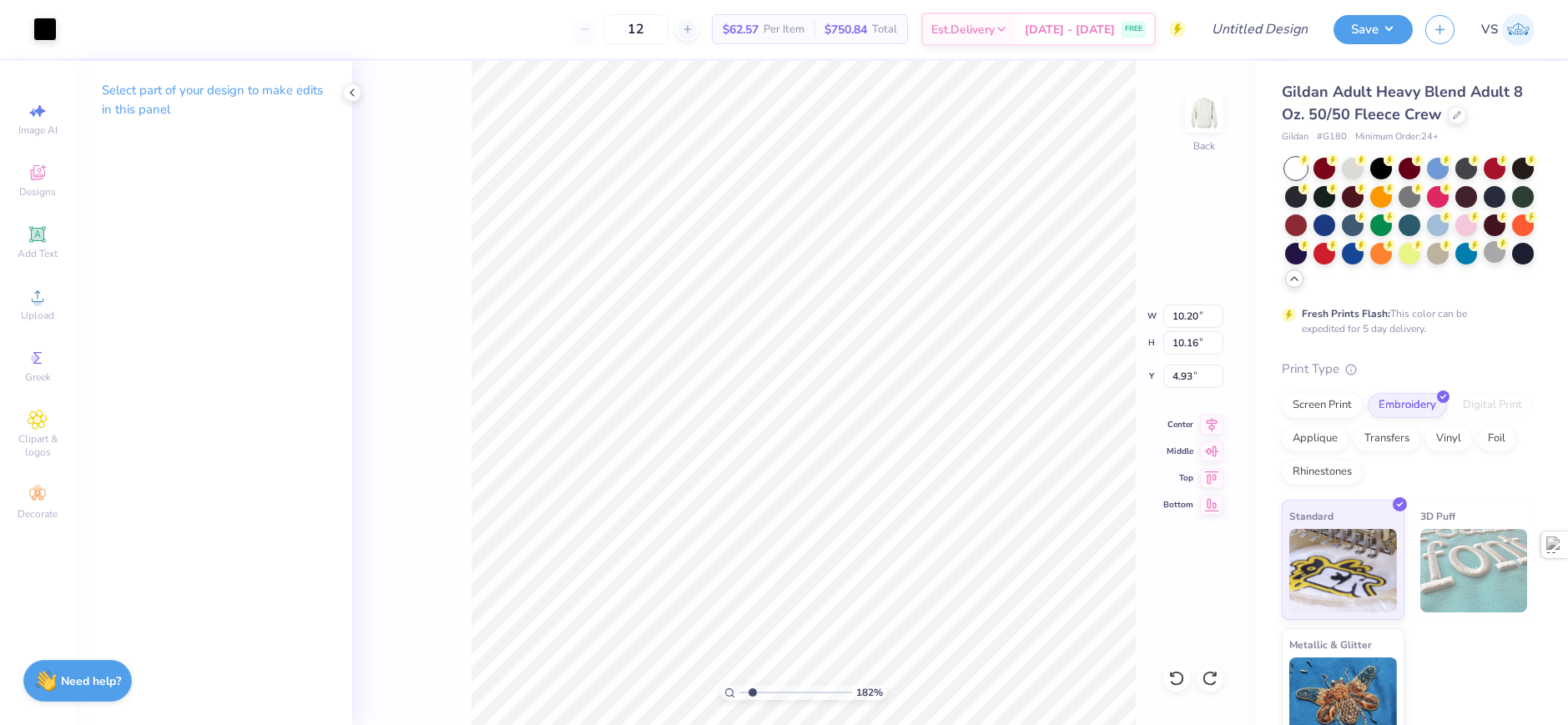
type input "1.82266588284093"
type input "7.95"
type input "7.92"
type input "1.82266588284093"
type input "14.83"
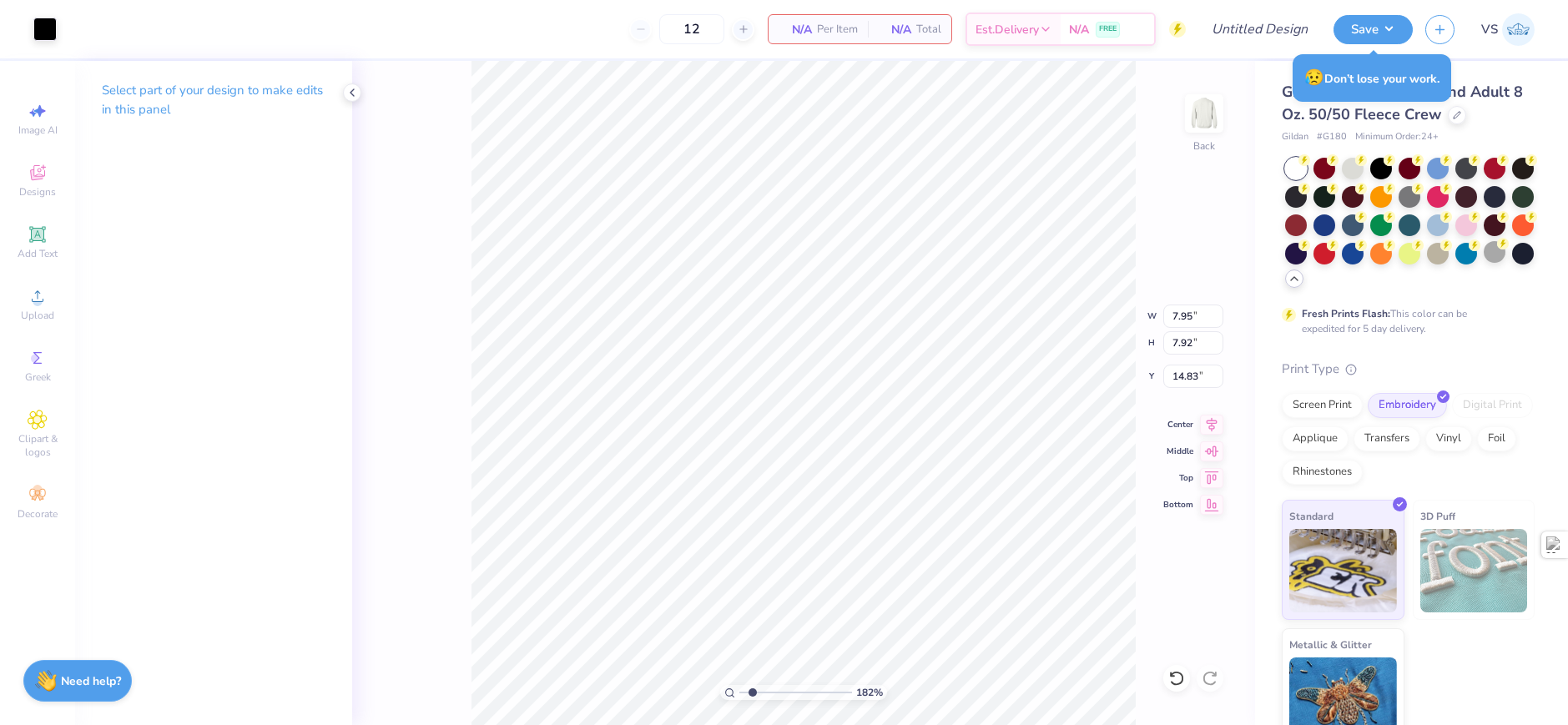
type input "1.82266588284093"
type input "6.29"
type input "1.82266588284093"
type input "10.06"
type input "10.02"
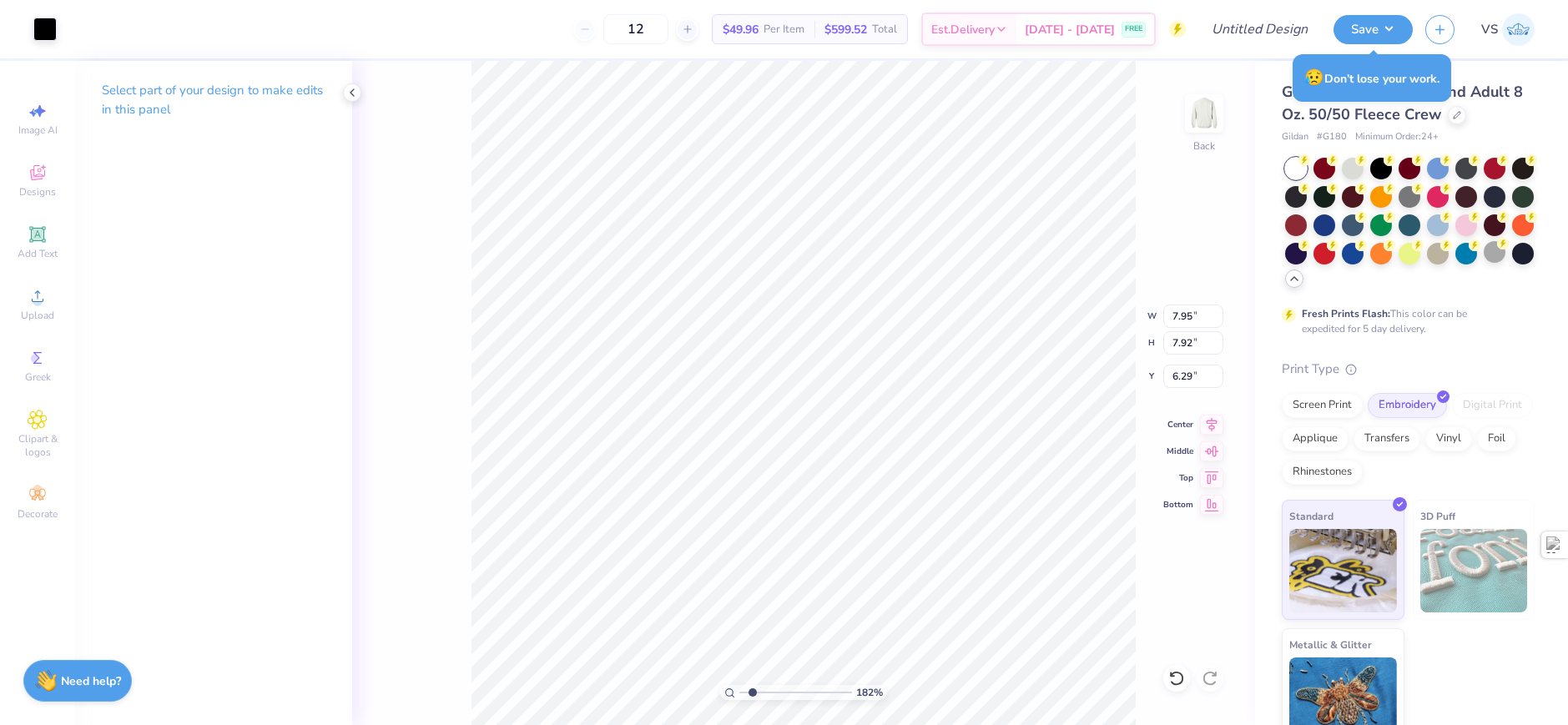
type input "4.19"
type input "1.82266588284093"
type input "4.98"
type input "1.82266588284093"
type input "10.20"
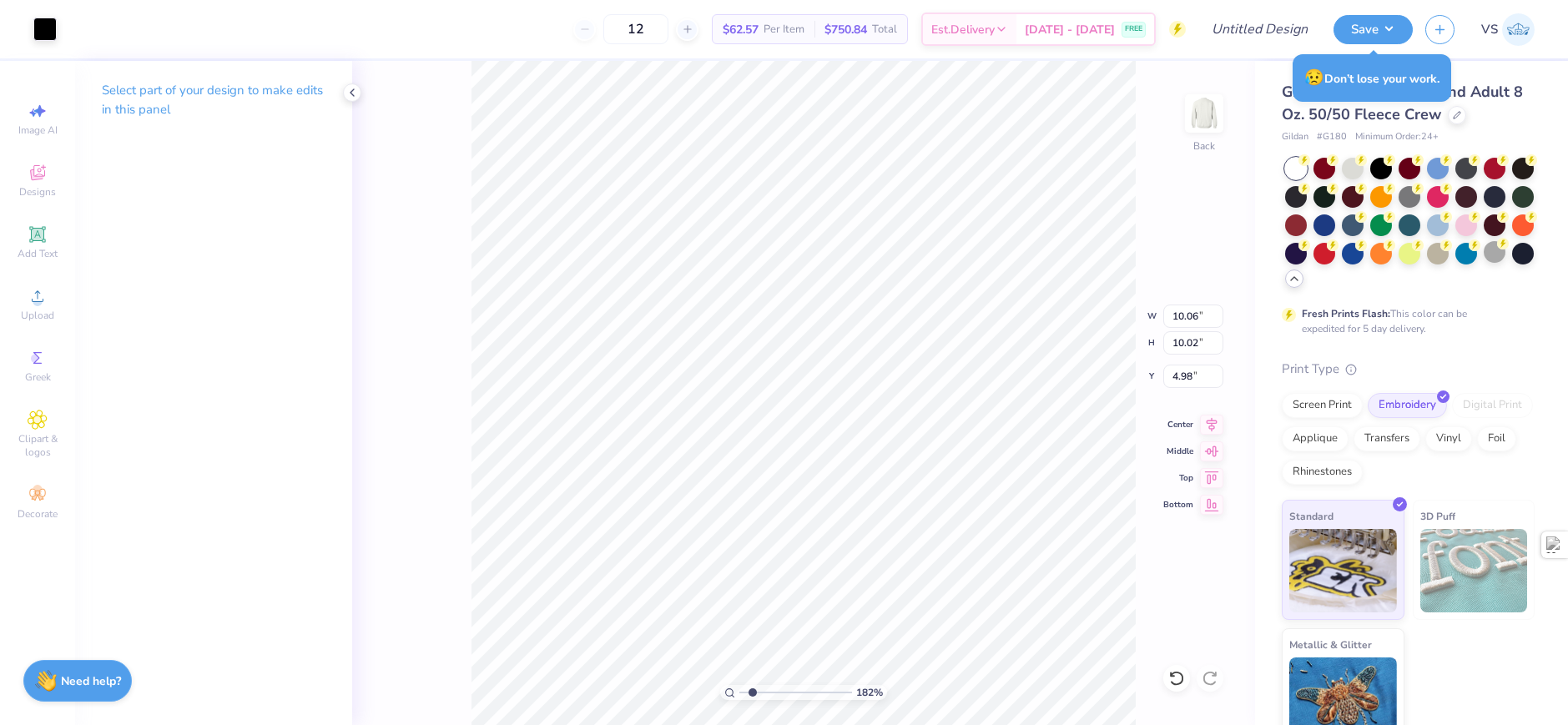
type input "10.16"
type input "4.84"
type input "1.82266588284093"
type input "4.93"
click at [48, 31] on div at bounding box center [45, 27] width 23 height 23
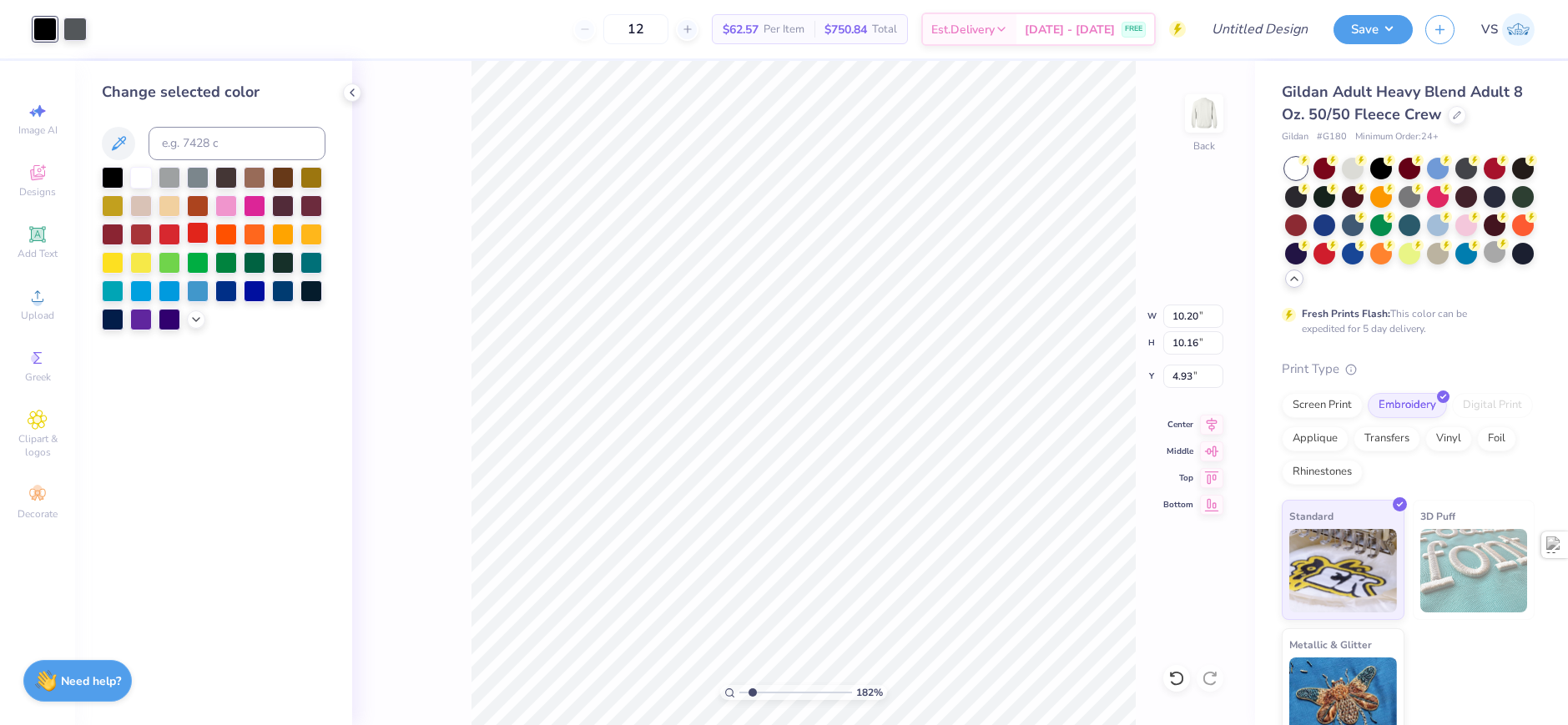
click at [191, 237] on div at bounding box center [198, 233] width 22 height 22
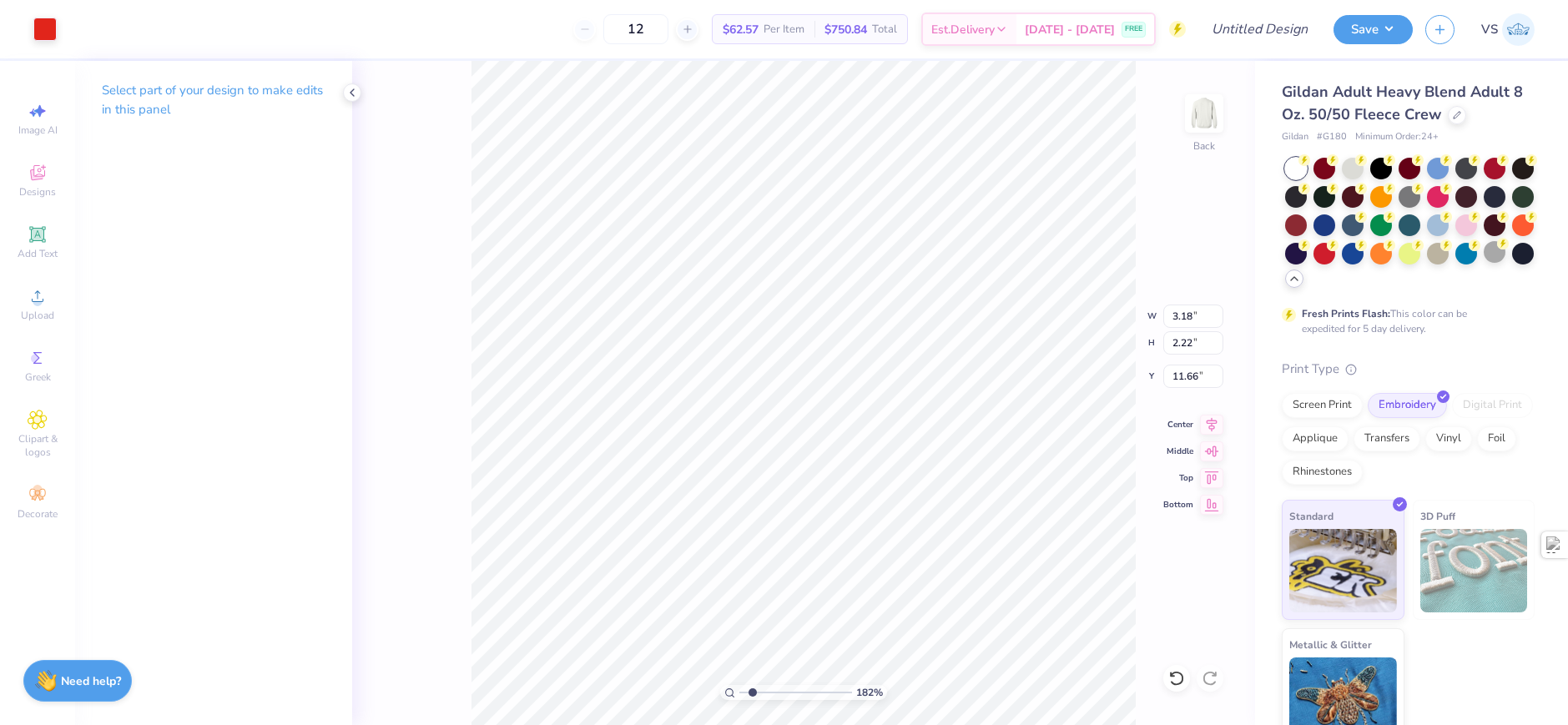
type input "1.82266588284093"
type input "12.91"
type input "1.82266588284093"
type input "11.66"
type input "1.82266588284093"
